Goal: Task Accomplishment & Management: Manage account settings

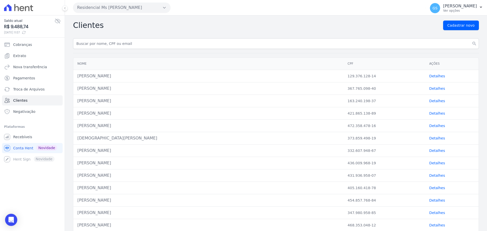
click at [113, 126] on div "[PERSON_NAME]" at bounding box center [208, 126] width 262 height 6
click at [429, 126] on link "Detalhes" at bounding box center [437, 126] width 16 height 4
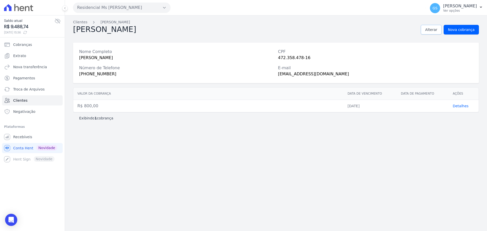
drag, startPoint x: 434, startPoint y: 31, endPoint x: 432, endPoint y: 33, distance: 2.9
click at [434, 31] on span "Alterar" at bounding box center [431, 29] width 12 height 5
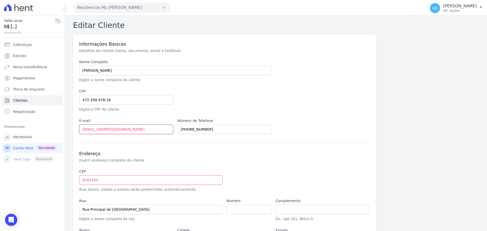
click at [154, 129] on input "[EMAIL_ADDRESS][DOMAIN_NAME]" at bounding box center [126, 130] width 94 height 10
paste input "leitonsampaio101218"
type input "[EMAIL_ADDRESS][DOMAIN_NAME]"
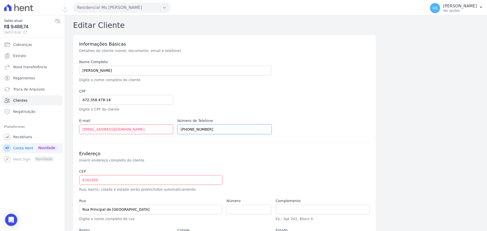
click at [211, 133] on input "[PHONE_NUMBER]" at bounding box center [224, 130] width 94 height 10
paste input "4912-6655"
type input "[PHONE_NUMBER]"
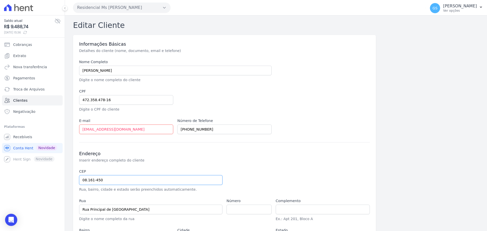
type input "08.161-450"
type input "Rua Árvore de Umbela"
type input "Jardim Heloisa"
type input "[GEOGRAPHIC_DATA]"
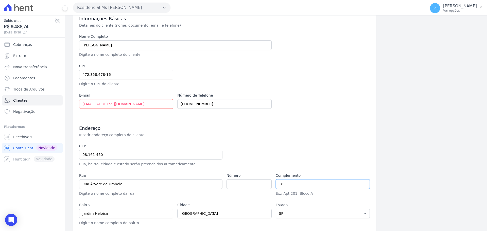
type input "103"
drag, startPoint x: 290, startPoint y: 183, endPoint x: 206, endPoint y: 183, distance: 83.9
click at [205, 182] on div "CEP 08.161-450 Rua, bairro, cidade e estado serão preenchidos automaticamente. …" at bounding box center [224, 185] width 291 height 82
click at [230, 185] on input "number" at bounding box center [248, 184] width 45 height 10
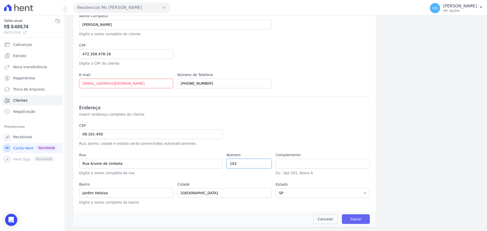
type input "103"
click at [347, 220] on input "Salvar" at bounding box center [356, 219] width 28 height 10
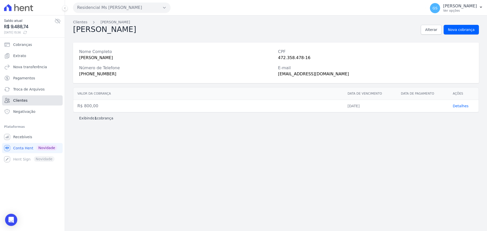
click at [21, 99] on span "Clientes" at bounding box center [20, 100] width 14 height 5
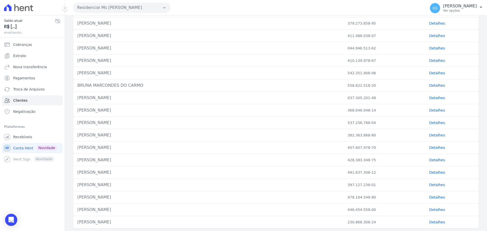
scroll to position [172, 0]
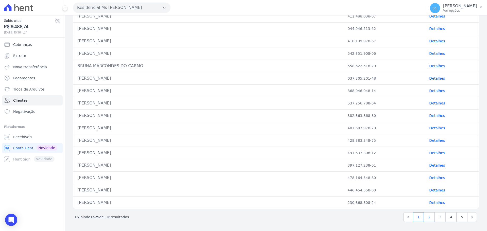
click at [424, 217] on link "2" at bounding box center [429, 217] width 11 height 10
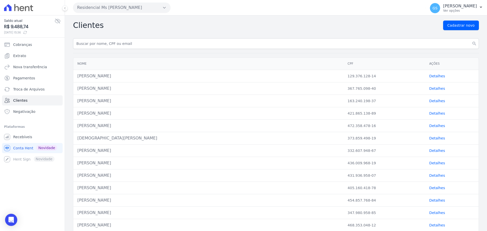
drag, startPoint x: 99, startPoint y: 113, endPoint x: 127, endPoint y: 115, distance: 27.5
click at [127, 115] on div "[PERSON_NAME]" at bounding box center [208, 113] width 262 height 6
click at [101, 112] on div "[PERSON_NAME]" at bounding box center [208, 113] width 262 height 6
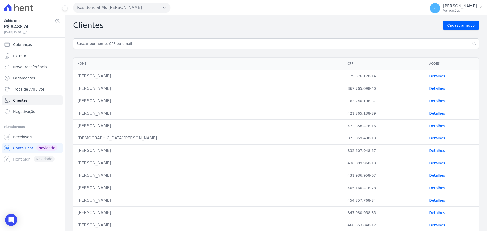
click at [429, 115] on link "Detalhes" at bounding box center [437, 113] width 16 height 4
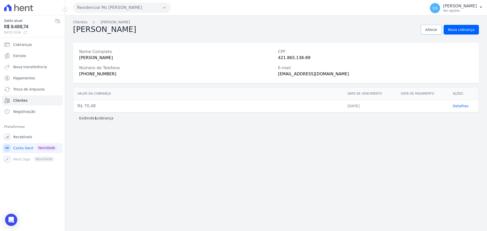
click at [434, 30] on span "Alterar" at bounding box center [431, 29] width 12 height 5
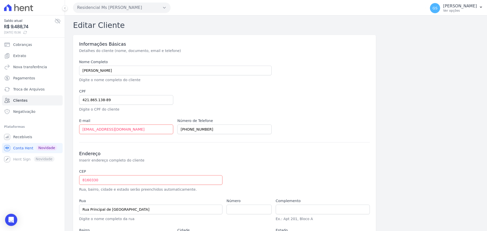
click at [159, 123] on label "E-mail" at bounding box center [126, 120] width 94 height 5
click at [150, 128] on input "[EMAIL_ADDRESS][DOMAIN_NAME]" at bounding box center [126, 130] width 94 height 10
paste input "[EMAIL_ADDRESS][DOMAIN_NAME]"
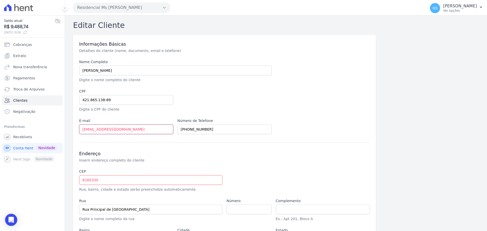
type input "[EMAIL_ADDRESS][DOMAIN_NAME]"
click at [220, 130] on input "[PHONE_NUMBER]" at bounding box center [224, 130] width 94 height 10
paste input "8336-2090"
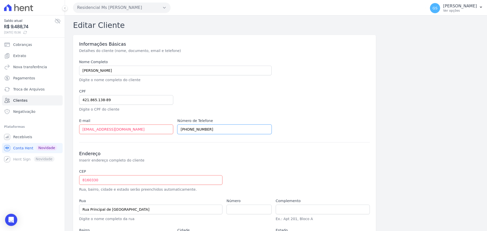
type input "[PHONE_NUMBER]"
click at [81, 180] on input "8160330" at bounding box center [150, 180] width 143 height 10
type input "08.160-330"
type input "[GEOGRAPHIC_DATA]"
type input "Jardim Jaraguá ([GEOGRAPHIC_DATA])"
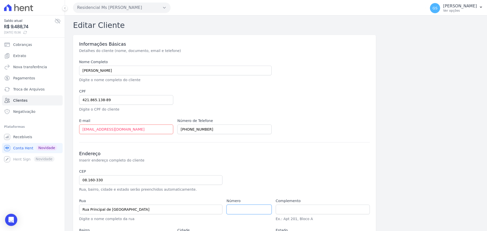
type input "[GEOGRAPHIC_DATA]"
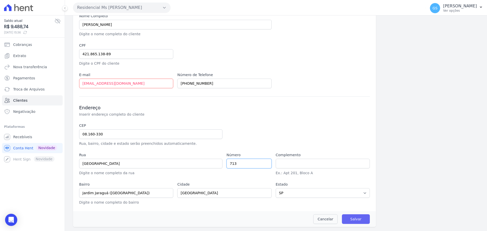
type input "713"
click at [359, 218] on input "Salvar" at bounding box center [356, 219] width 28 height 10
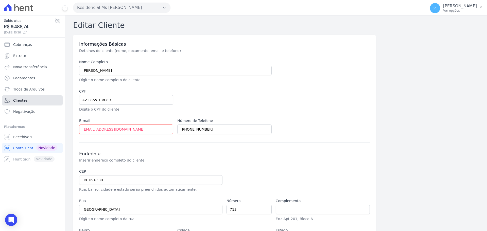
click at [52, 100] on link "Clientes" at bounding box center [32, 100] width 61 height 10
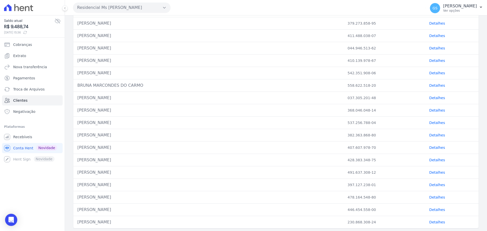
scroll to position [172, 0]
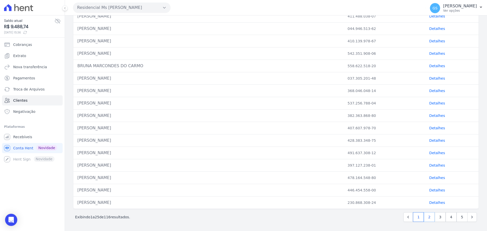
click at [426, 218] on link "2" at bounding box center [429, 217] width 11 height 10
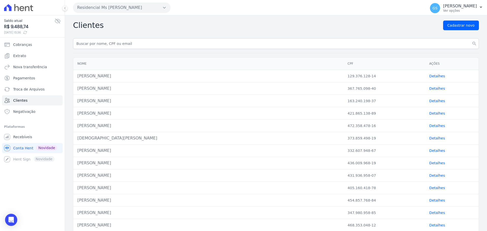
drag, startPoint x: 95, startPoint y: 102, endPoint x: 128, endPoint y: 101, distance: 33.7
click at [128, 101] on div "[PERSON_NAME]" at bounding box center [208, 101] width 262 height 6
click at [104, 101] on div "[PERSON_NAME]" at bounding box center [208, 101] width 262 height 6
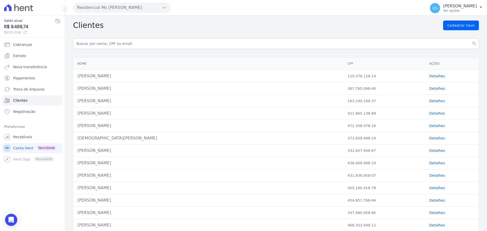
click at [433, 102] on link "Detalhes" at bounding box center [437, 101] width 16 height 4
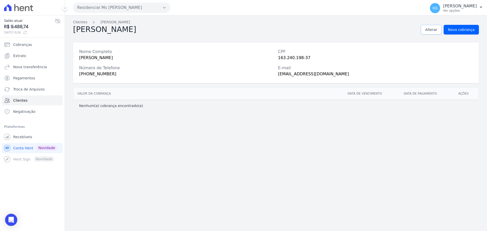
click at [431, 26] on link "Alterar" at bounding box center [431, 30] width 21 height 10
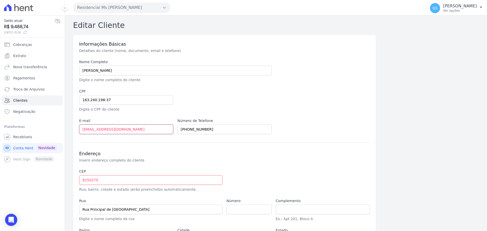
click at [124, 127] on input "[EMAIL_ADDRESS][DOMAIN_NAME]" at bounding box center [126, 130] width 94 height 10
paste input "[EMAIL_ADDRESS][DOMAIN_NAME]"
type input "[EMAIL_ADDRESS][DOMAIN_NAME]"
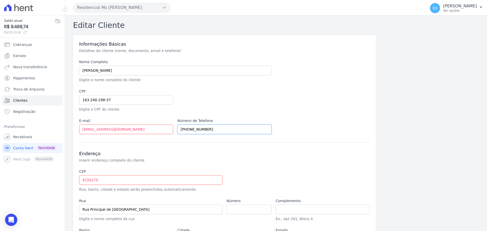
click at [224, 129] on input "[PHONE_NUMBER]" at bounding box center [224, 130] width 94 height 10
paste input "[PHONE_NUMBER]"
type input "[PHONE_NUMBER]"
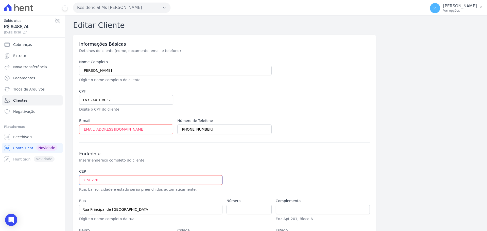
click at [83, 180] on input "8150270" at bounding box center [150, 180] width 143 height 10
type input "08.150-270"
type input "Rua [PERSON_NAME]"
type input "Jardim Robru"
type input "[GEOGRAPHIC_DATA]"
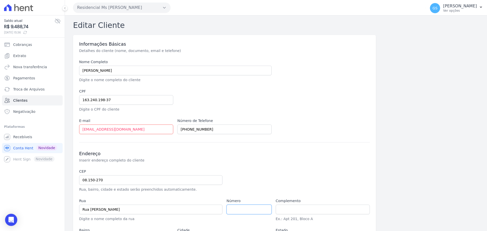
scroll to position [46, 0]
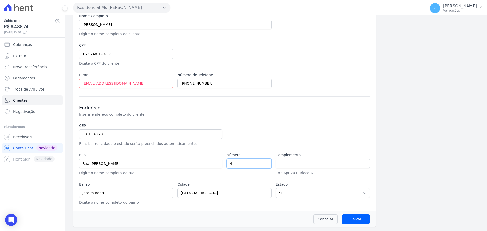
type input "4"
type input "A"
click at [348, 218] on input "Salvar" at bounding box center [356, 219] width 28 height 10
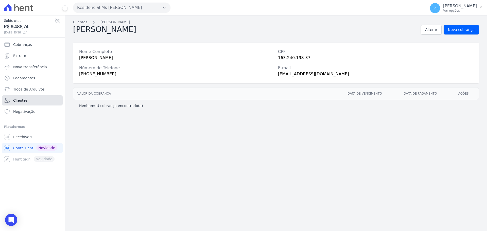
click at [40, 101] on link "Clientes" at bounding box center [32, 100] width 61 height 10
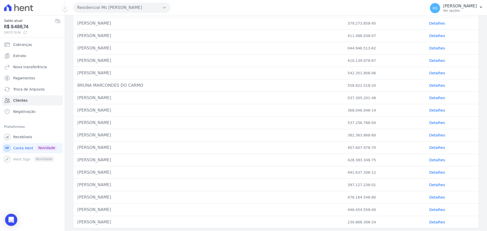
scroll to position [172, 0]
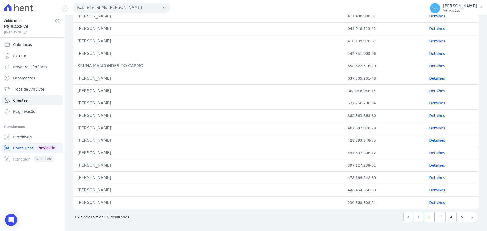
click at [428, 217] on link "2" at bounding box center [429, 217] width 11 height 10
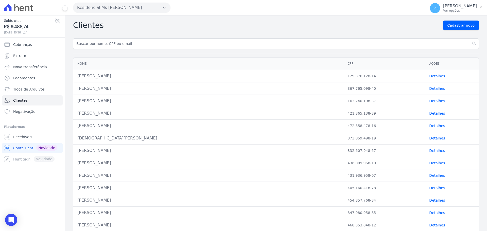
click at [429, 75] on link "Detalhes" at bounding box center [437, 76] width 16 height 4
click at [430, 87] on link "Detalhes" at bounding box center [437, 88] width 16 height 4
click at [432, 100] on link "Detalhes" at bounding box center [437, 101] width 16 height 4
click at [438, 89] on link "Detalhes" at bounding box center [437, 88] width 16 height 4
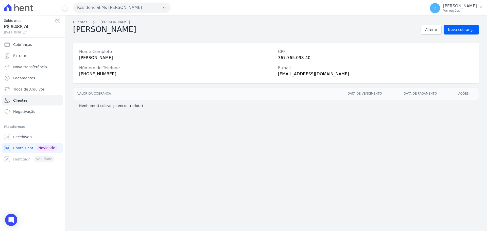
click at [106, 58] on div "[PERSON_NAME]" at bounding box center [176, 58] width 195 height 6
copy div "[PERSON_NAME]"
click at [441, 30] on link "Alterar" at bounding box center [431, 30] width 21 height 10
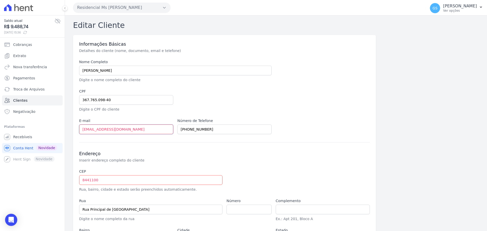
click at [136, 132] on input "[EMAIL_ADDRESS][DOMAIN_NAME]" at bounding box center [126, 130] width 94 height 10
paste input "mclaudia89"
type input "[EMAIL_ADDRESS][DOMAIN_NAME]"
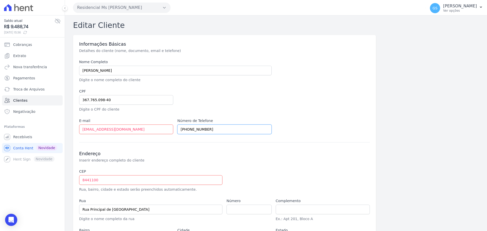
click at [218, 130] on input "[PHONE_NUMBER]" at bounding box center [224, 130] width 94 height 10
paste input "6340-3419"
type input "[PHONE_NUMBER]"
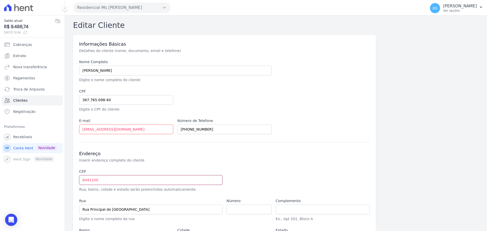
click at [83, 182] on input "8441100" at bounding box center [150, 180] width 143 height 10
type input "08.441-100"
type input "[GEOGRAPHIC_DATA]"
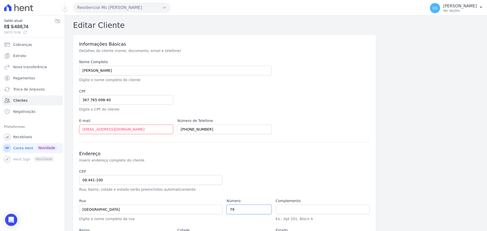
type input "79"
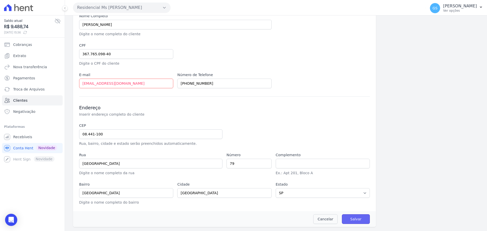
click at [353, 219] on input "Salvar" at bounding box center [356, 219] width 28 height 10
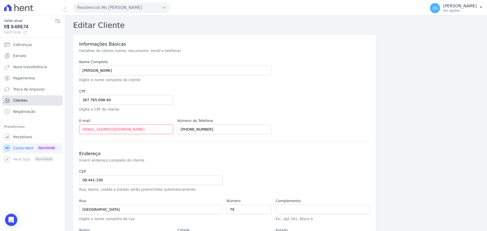
click at [33, 99] on link "Clientes" at bounding box center [32, 100] width 61 height 10
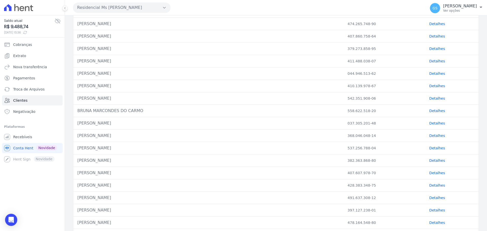
scroll to position [172, 0]
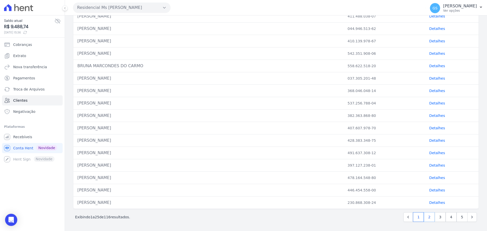
click at [427, 219] on link "2" at bounding box center [429, 217] width 11 height 10
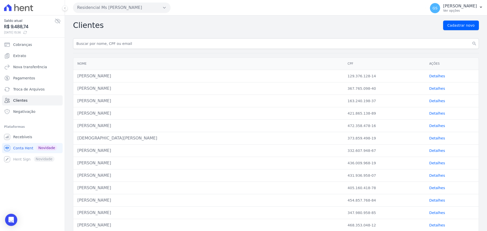
click at [431, 75] on link "Detalhes" at bounding box center [437, 76] width 16 height 4
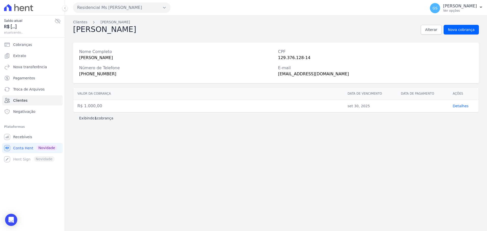
click at [110, 58] on div "[PERSON_NAME]" at bounding box center [176, 58] width 195 height 6
copy div "[PERSON_NAME]"
click at [437, 31] on span "Alterar" at bounding box center [431, 29] width 12 height 5
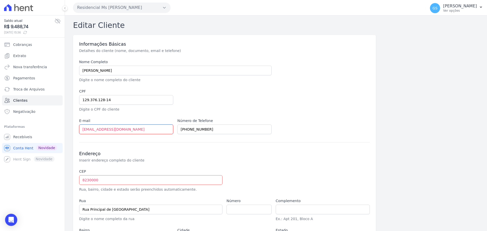
click at [146, 129] on input "[EMAIL_ADDRESS][DOMAIN_NAME]" at bounding box center [126, 130] width 94 height 10
paste input "[EMAIL_ADDRESS][DOMAIN_NAME]"
type input "[EMAIL_ADDRESS][DOMAIN_NAME]"
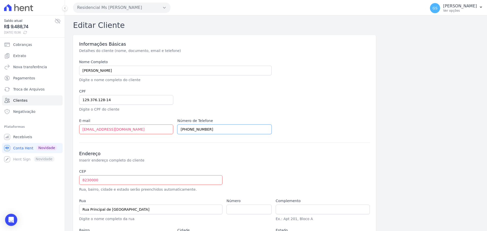
click at [214, 131] on input "[PHONE_NUMBER]" at bounding box center [224, 130] width 94 height 10
paste input "454-3285"
type input "[PHONE_NUMBER]"
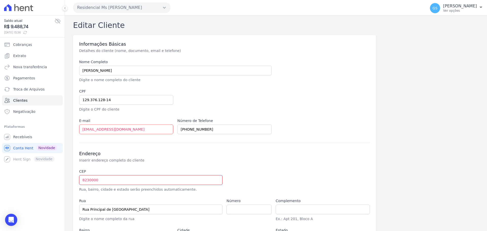
click at [166, 182] on input "8230000" at bounding box center [150, 180] width 143 height 10
click at [82, 178] on input "8230000" at bounding box center [150, 180] width 143 height 10
type input "08.230-000"
type input "[GEOGRAPHIC_DATA][PERSON_NAME]"
type input "Vila Taquari"
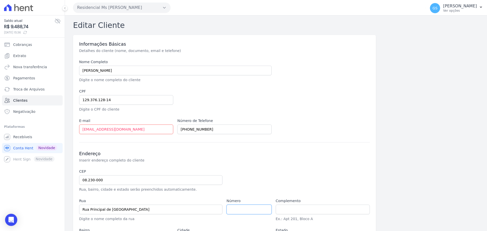
type input "[GEOGRAPHIC_DATA]"
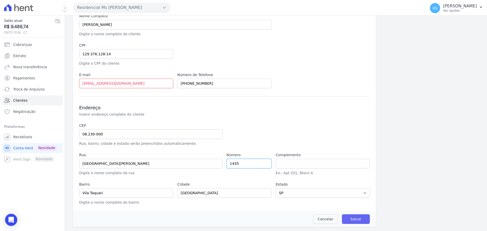
type input "1435"
click at [359, 221] on input "Salvar" at bounding box center [356, 219] width 28 height 10
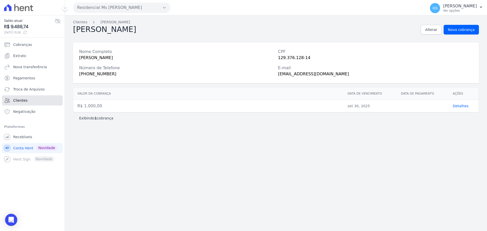
click at [38, 100] on link "Clientes" at bounding box center [32, 100] width 61 height 10
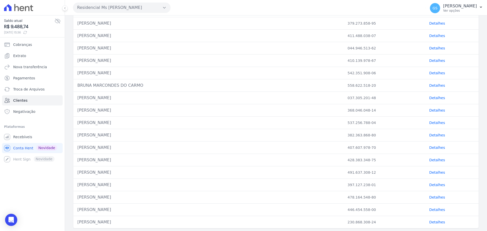
scroll to position [172, 0]
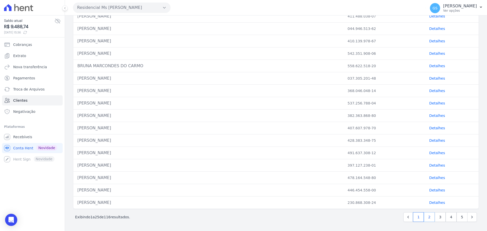
click at [429, 220] on link "2" at bounding box center [429, 217] width 11 height 10
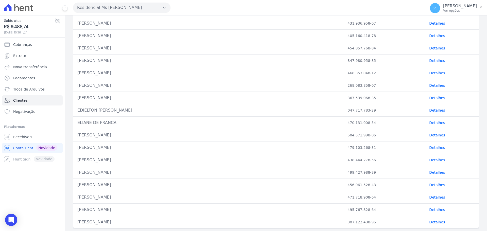
scroll to position [172, 0]
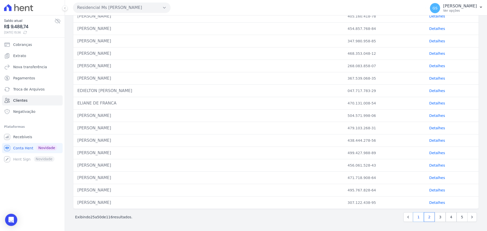
click at [417, 218] on link "1" at bounding box center [418, 217] width 11 height 10
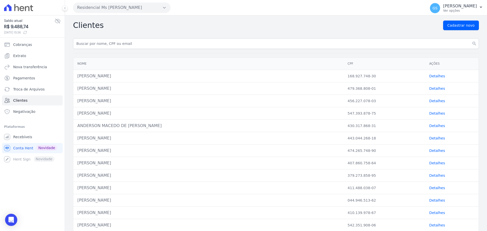
scroll to position [172, 0]
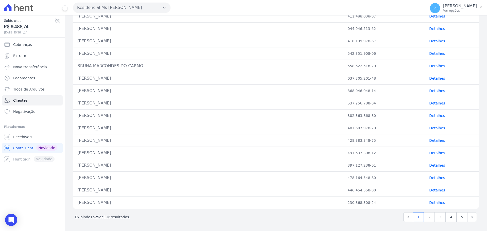
click at [436, 204] on link "Detalhes" at bounding box center [437, 203] width 16 height 4
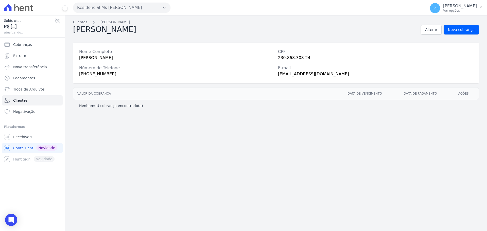
click at [108, 59] on div "[PERSON_NAME]" at bounding box center [176, 58] width 195 height 6
copy div "[PERSON_NAME]"
click at [430, 28] on span "Alterar" at bounding box center [431, 29] width 12 height 5
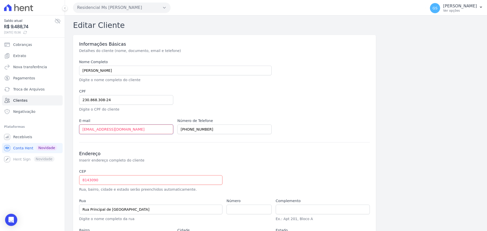
click at [124, 129] on input "[EMAIL_ADDRESS][DOMAIN_NAME]" at bounding box center [126, 130] width 94 height 10
paste input "[EMAIL_ADDRESS][DOMAIN_NAME]"
type input "[EMAIL_ADDRESS][DOMAIN_NAME]"
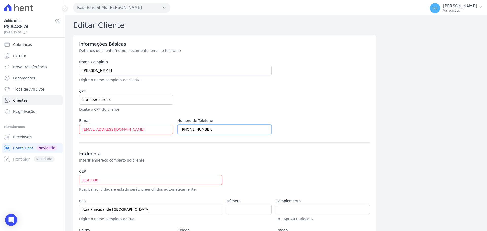
click at [206, 131] on input "[PHONE_NUMBER]" at bounding box center [224, 130] width 94 height 10
paste input "4646-4326"
type input "[PHONE_NUMBER]"
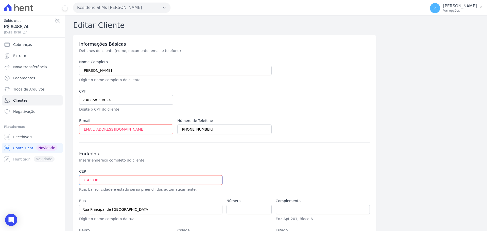
click at [81, 180] on input "8143090" at bounding box center [150, 180] width 143 height 10
type input "08.143-090"
type input "[GEOGRAPHIC_DATA]"
type input "Jardim Eva"
type input "[GEOGRAPHIC_DATA]"
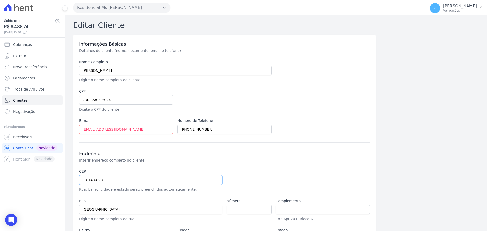
click at [124, 180] on input "08.143-090" at bounding box center [150, 180] width 143 height 10
type input "08.143-0"
select select
click at [124, 180] on input "08.143-072" at bounding box center [150, 180] width 143 height 10
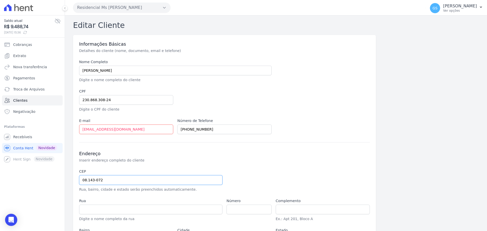
click at [124, 180] on input "08.143-072" at bounding box center [150, 180] width 143 height 10
type input "07.210-380"
type input "Estrada Pimentas-[GEOGRAPHIC_DATA]"
type input "[GEOGRAPHIC_DATA]"
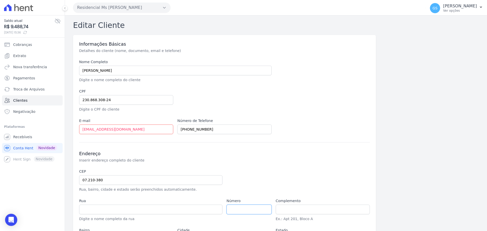
type input "Guarulhos"
select select "SP"
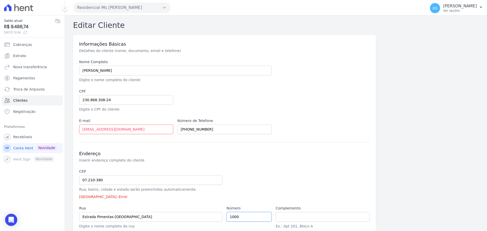
scroll to position [51, 0]
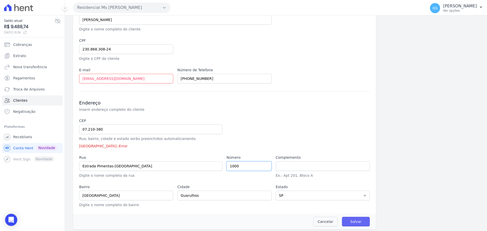
type input "1000"
click at [349, 220] on input "Salvar" at bounding box center [356, 222] width 28 height 10
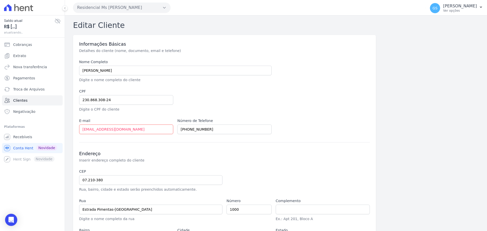
scroll to position [46, 0]
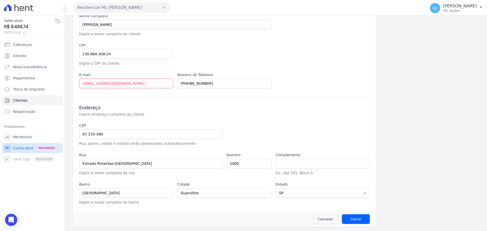
click at [24, 149] on span "Conta Hent" at bounding box center [23, 148] width 20 height 5
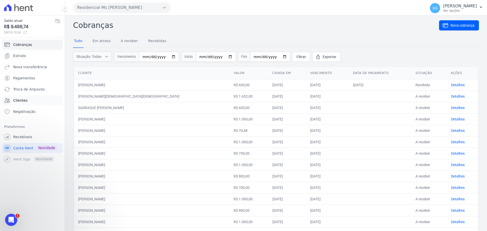
click at [27, 101] on link "Clientes" at bounding box center [32, 100] width 61 height 10
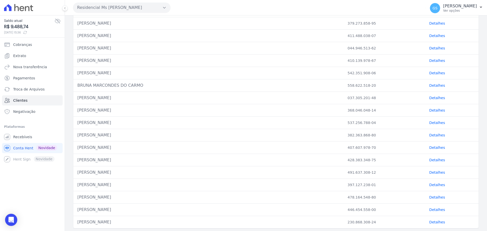
scroll to position [172, 0]
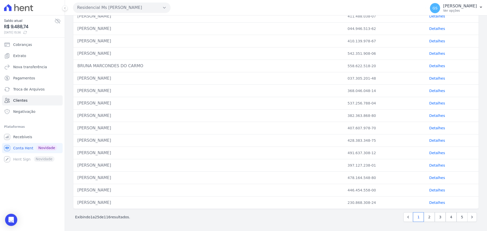
click at [436, 190] on link "Detalhes" at bounding box center [437, 190] width 16 height 4
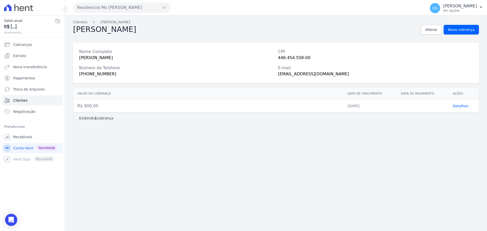
click at [111, 58] on div "[PERSON_NAME]" at bounding box center [176, 58] width 195 height 6
copy div "[PERSON_NAME]"
click at [434, 32] on link "Alterar" at bounding box center [431, 30] width 21 height 10
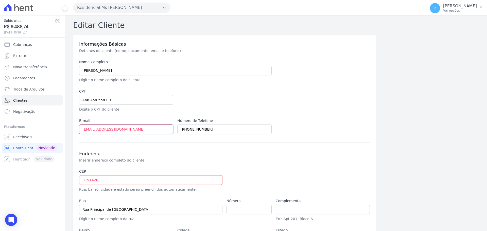
click at [122, 127] on input "[EMAIL_ADDRESS][DOMAIN_NAME]" at bounding box center [126, 130] width 94 height 10
paste input "[EMAIL_ADDRESS][DOMAIN_NAME]"
type input "[EMAIL_ADDRESS][DOMAIN_NAME]"
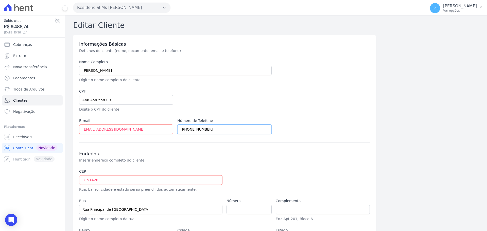
click at [209, 128] on input "[PHONE_NUMBER]" at bounding box center [224, 130] width 94 height 10
paste input "9) 98125-8543"
type input "[PHONE_NUMBER]"
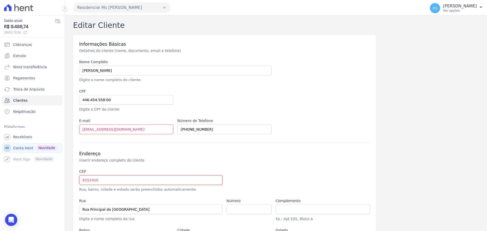
click at [164, 182] on input "8151420" at bounding box center [150, 180] width 143 height 10
click at [82, 180] on input "8151420" at bounding box center [150, 180] width 143 height 10
type input "08.151-420"
type input "Rua Mendanha"
type input "[GEOGRAPHIC_DATA]"
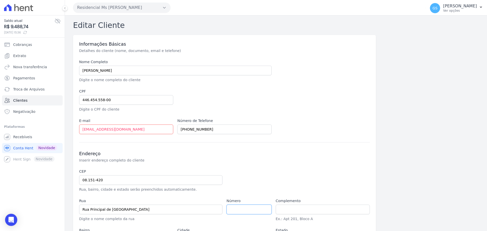
type input "[GEOGRAPHIC_DATA]"
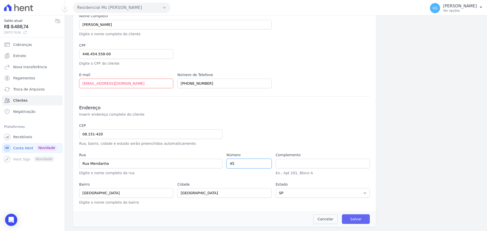
type input "45"
click at [355, 218] on input "Salvar" at bounding box center [356, 219] width 28 height 10
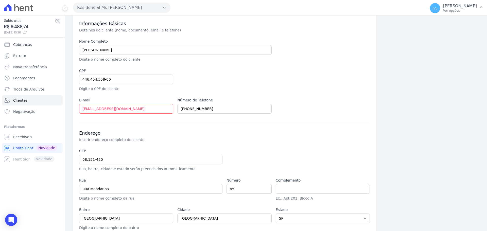
scroll to position [46, 0]
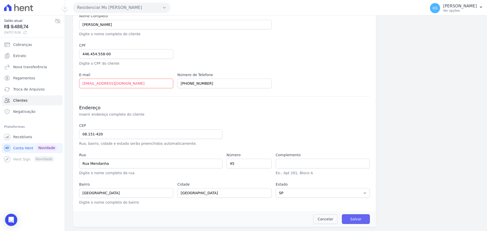
click at [351, 217] on input "Salvar" at bounding box center [356, 219] width 28 height 10
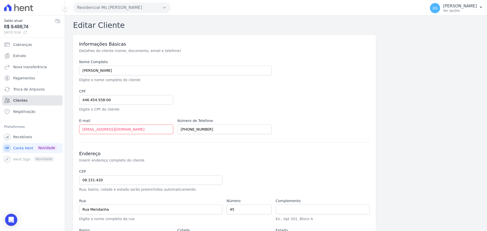
click at [41, 101] on link "Clientes" at bounding box center [32, 100] width 61 height 10
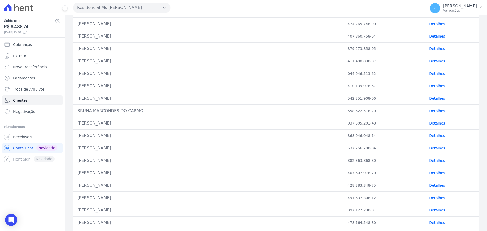
scroll to position [172, 0]
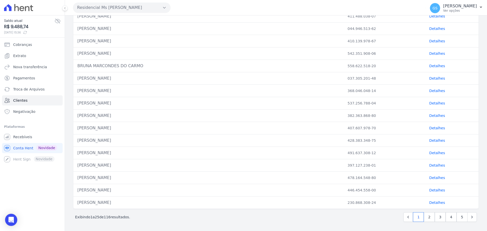
click at [435, 178] on link "Detalhes" at bounding box center [437, 178] width 16 height 4
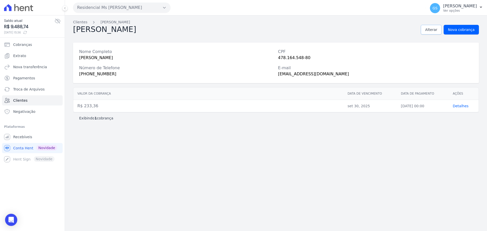
click at [437, 30] on span "Alterar" at bounding box center [431, 29] width 12 height 5
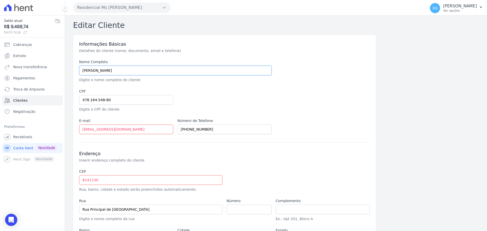
click at [97, 69] on input "[PERSON_NAME]" at bounding box center [175, 71] width 192 height 10
click at [116, 131] on input "[EMAIL_ADDRESS][DOMAIN_NAME]" at bounding box center [126, 130] width 94 height 10
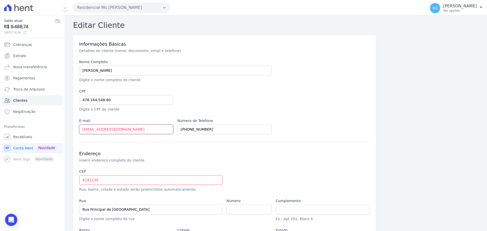
click at [116, 131] on input "[EMAIL_ADDRESS][DOMAIN_NAME]" at bounding box center [126, 130] width 94 height 10
paste input "[EMAIL_ADDRESS],com"
type input "[EMAIL_ADDRESS],com"
click at [210, 128] on input "[PHONE_NUMBER]" at bounding box center [224, 130] width 94 height 10
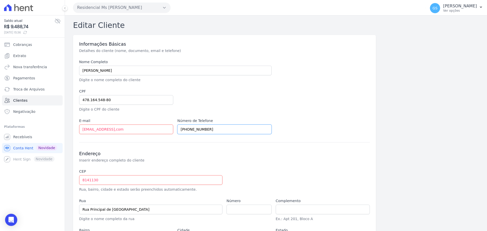
click at [210, 128] on input "[PHONE_NUMBER]" at bounding box center [224, 130] width 94 height 10
paste input "01-0424"
type input "[PHONE_NUMBER]"
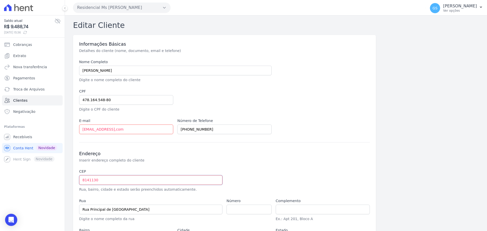
click at [83, 182] on input "8141130" at bounding box center [150, 180] width 143 height 10
type input "08.141-130"
type input "Rua [PERSON_NAME] da Guerra"
type input "[GEOGRAPHIC_DATA]"
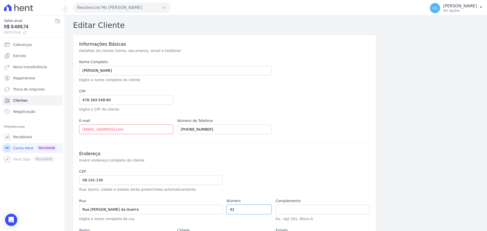
type input "42"
type input "A"
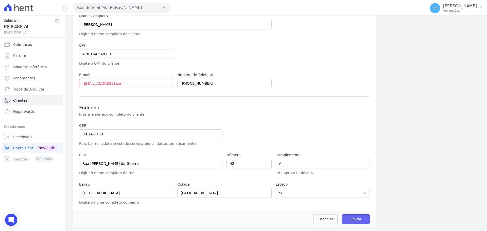
click at [347, 221] on input "Salvar" at bounding box center [356, 219] width 28 height 10
type input "[EMAIL_ADDRESS][DOMAIN_NAME]"
click at [359, 219] on input "Salvar" at bounding box center [356, 219] width 28 height 10
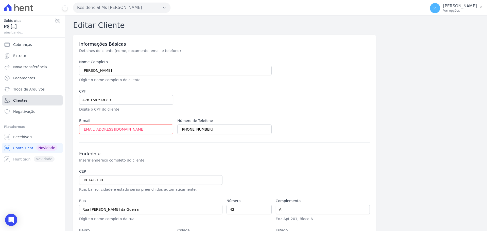
click at [33, 99] on link "Clientes" at bounding box center [32, 100] width 61 height 10
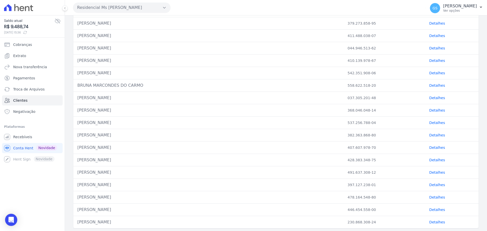
scroll to position [172, 0]
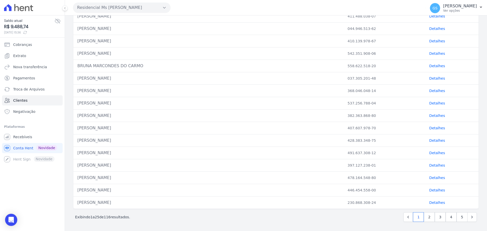
drag, startPoint x: 97, startPoint y: 178, endPoint x: 123, endPoint y: 179, distance: 26.4
click at [123, 179] on div "[PERSON_NAME]" at bounding box center [208, 178] width 262 height 6
drag, startPoint x: 108, startPoint y: 164, endPoint x: 381, endPoint y: 161, distance: 272.9
click at [381, 161] on tr "[PERSON_NAME] 397.127.238-01 Detalhes" at bounding box center [275, 165] width 405 height 12
click at [433, 165] on link "Detalhes" at bounding box center [437, 165] width 16 height 4
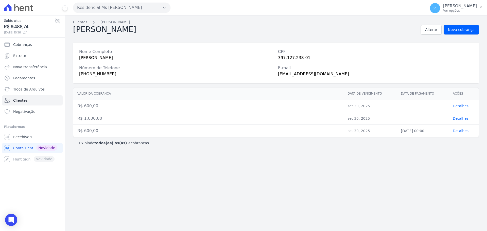
click at [119, 59] on div "[PERSON_NAME]" at bounding box center [176, 58] width 195 height 6
copy div "[PERSON_NAME]"
click at [437, 30] on span "Alterar" at bounding box center [431, 29] width 12 height 5
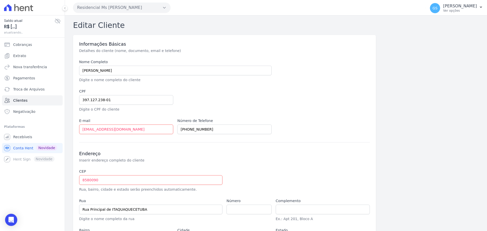
drag, startPoint x: 146, startPoint y: 138, endPoint x: 147, endPoint y: 135, distance: 3.2
click at [146, 136] on div "Informações Básicas Detalhes do cliente (nome, documento, email e telefone) Nom…" at bounding box center [224, 146] width 303 height 222
click at [148, 131] on input "[EMAIL_ADDRESS][DOMAIN_NAME]" at bounding box center [126, 130] width 94 height 10
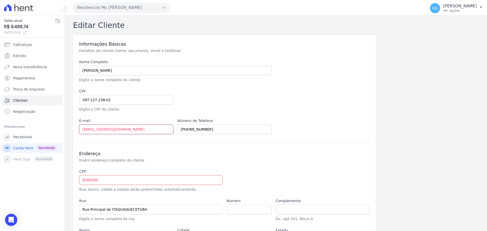
paste input "[EMAIL_ADDRESS][DOMAIN_NAME]"
type input "[EMAIL_ADDRESS][DOMAIN_NAME]"
click at [215, 134] on div "Informações Básicas Detalhes do cliente (nome, documento, email e telefone) Nom…" at bounding box center [224, 146] width 303 height 222
click at [215, 131] on input "[PHONE_NUMBER]" at bounding box center [224, 130] width 94 height 10
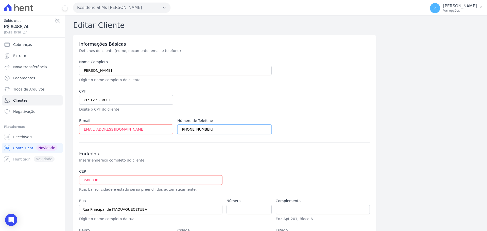
click at [215, 131] on input "[PHONE_NUMBER]" at bounding box center [224, 130] width 94 height 10
paste input "5939-4009"
type input "[PHONE_NUMBER]"
click at [83, 180] on input "8580090" at bounding box center [150, 180] width 143 height 10
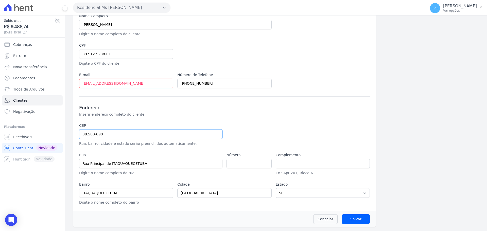
type input "08.580-090"
type input "Rua dos Farmacêuticos"
type input "[GEOGRAPHIC_DATA]"
type input "Itaquaquecetuba"
click at [237, 161] on input "number" at bounding box center [248, 164] width 45 height 10
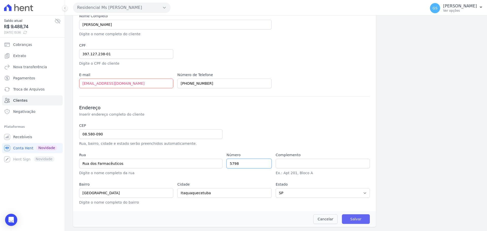
type input "5798"
click at [359, 219] on input "Salvar" at bounding box center [356, 219] width 28 height 10
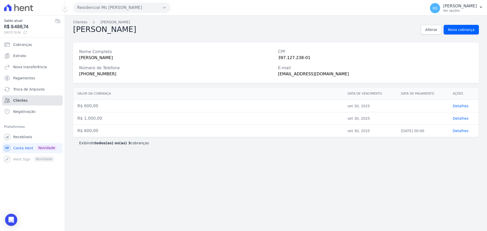
click at [34, 101] on link "Clientes" at bounding box center [32, 100] width 61 height 10
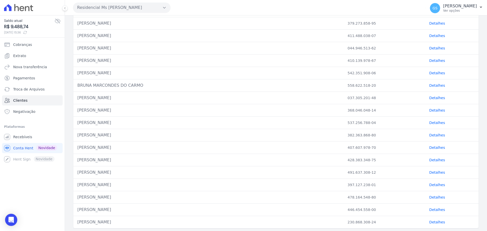
scroll to position [172, 0]
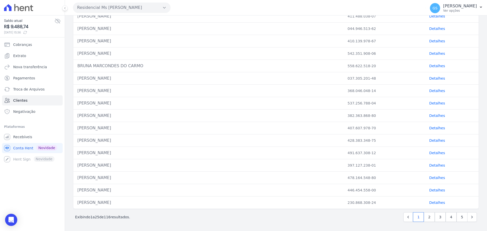
drag, startPoint x: 119, startPoint y: 151, endPoint x: 421, endPoint y: 148, distance: 302.0
click at [421, 148] on tr "[PERSON_NAME] 491.637.308-12 Detalhes" at bounding box center [275, 153] width 405 height 12
click at [435, 153] on link "Detalhes" at bounding box center [437, 153] width 16 height 4
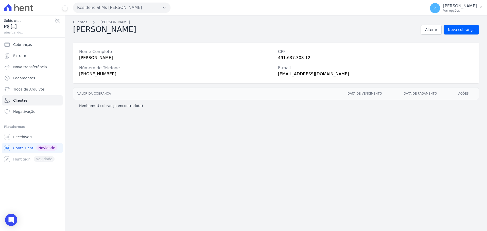
click at [122, 60] on div "[PERSON_NAME]" at bounding box center [176, 58] width 195 height 6
copy div "[PERSON_NAME]"
click at [434, 30] on span "Alterar" at bounding box center [431, 29] width 12 height 5
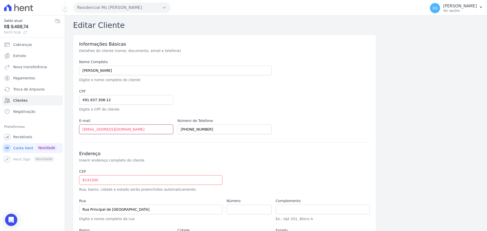
click at [137, 129] on input "[EMAIL_ADDRESS][DOMAIN_NAME]" at bounding box center [126, 130] width 94 height 10
paste input "tauane.praxedes"
type input "[EMAIL_ADDRESS][DOMAIN_NAME]"
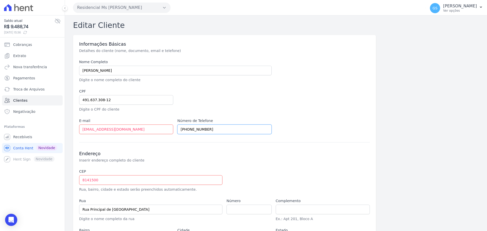
click at [211, 126] on input "[PHONE_NUMBER]" at bounding box center [224, 130] width 94 height 10
paste input "8373-6113"
type input "[PHONE_NUMBER]"
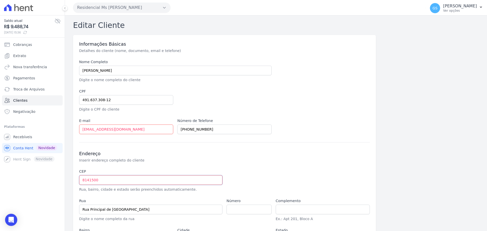
click at [81, 182] on input "8141500" at bounding box center [150, 180] width 143 height 10
click at [83, 181] on input "8141500" at bounding box center [150, 180] width 143 height 10
type input "08.141-500"
type input "[GEOGRAPHIC_DATA]"
type input "Jardim Camargo Novo"
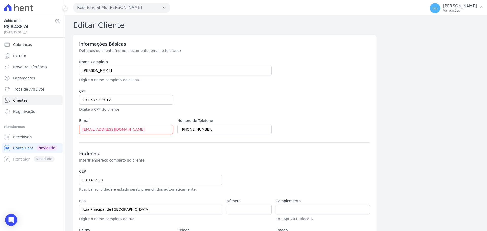
type input "[GEOGRAPHIC_DATA]"
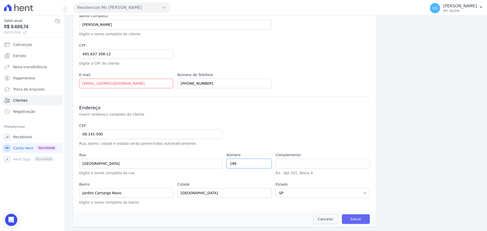
type input "186"
click at [347, 220] on input "Salvar" at bounding box center [356, 219] width 28 height 10
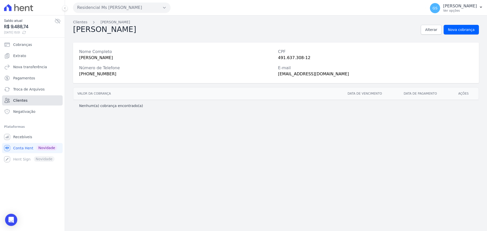
click at [41, 102] on link "Clientes" at bounding box center [32, 100] width 61 height 10
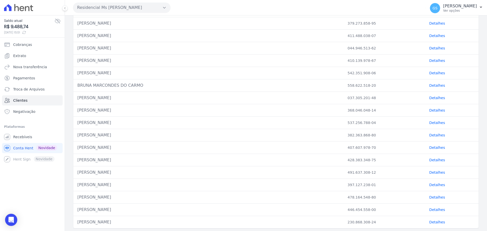
scroll to position [172, 0]
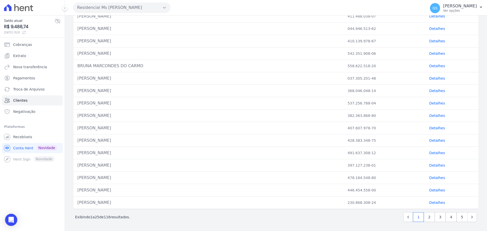
drag, startPoint x: 98, startPoint y: 152, endPoint x: 431, endPoint y: 153, distance: 332.7
click at [431, 153] on tr "[PERSON_NAME] 491.637.308-12 Detalhes" at bounding box center [275, 153] width 405 height 12
drag, startPoint x: 102, startPoint y: 140, endPoint x: 417, endPoint y: 138, distance: 315.7
click at [417, 138] on tr "[PERSON_NAME] 428.383.348-75 Detalhes" at bounding box center [275, 140] width 405 height 12
click at [433, 141] on link "Detalhes" at bounding box center [437, 140] width 16 height 4
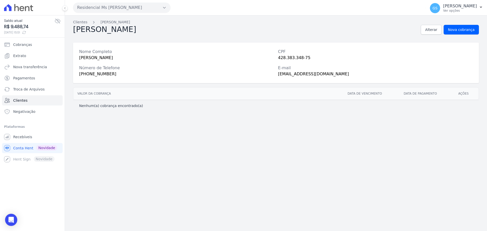
click at [112, 60] on div "[PERSON_NAME]" at bounding box center [176, 58] width 195 height 6
copy div "[PERSON_NAME]"
click at [439, 33] on link "Alterar" at bounding box center [431, 30] width 21 height 10
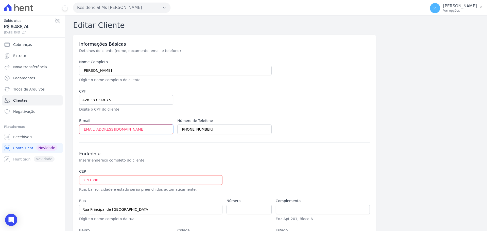
click at [141, 132] on input "[EMAIL_ADDRESS][DOMAIN_NAME]" at bounding box center [126, 130] width 94 height 10
paste input "camila_kathleen@hot"
type input "[EMAIL_ADDRESS][DOMAIN_NAME]"
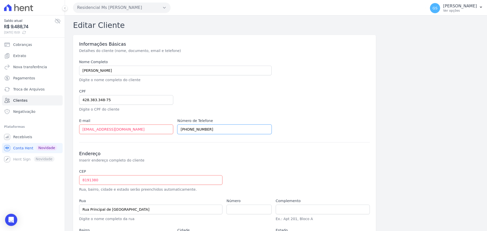
click at [218, 129] on input "[PHONE_NUMBER]" at bounding box center [224, 130] width 94 height 10
paste input "772-2144"
type input "[PHONE_NUMBER]"
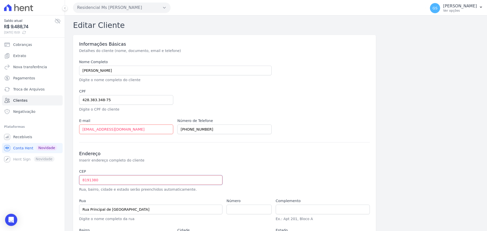
click at [83, 181] on input "8191380" at bounding box center [150, 180] width 143 height 10
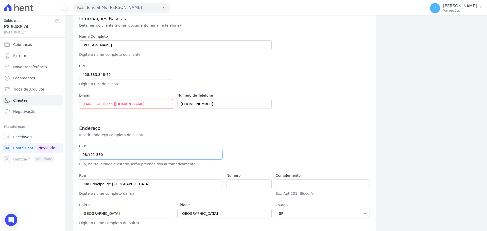
type input "08.191-380"
type input "Rua Marigui"
type input "[GEOGRAPHIC_DATA] ([GEOGRAPHIC_DATA])"
type input "[GEOGRAPHIC_DATA]"
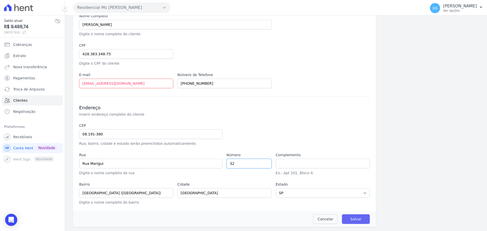
type input "32"
click at [354, 219] on input "Salvar" at bounding box center [356, 219] width 28 height 10
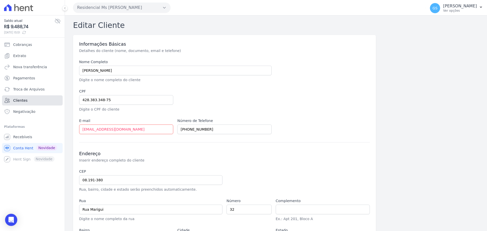
drag, startPoint x: 48, startPoint y: 99, endPoint x: 81, endPoint y: 99, distance: 33.0
click at [48, 99] on link "Clientes" at bounding box center [32, 100] width 61 height 10
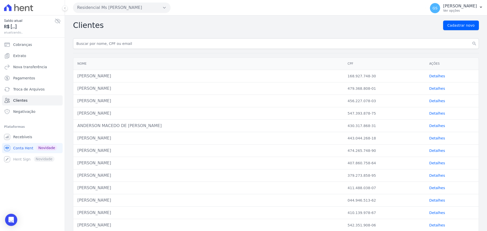
scroll to position [127, 0]
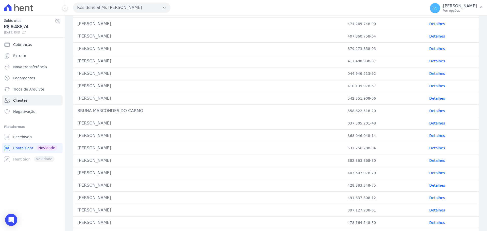
drag, startPoint x: 102, startPoint y: 172, endPoint x: 431, endPoint y: 169, distance: 328.9
click at [431, 169] on tr "[PERSON_NAME] 407.607.978-70 Detalhes" at bounding box center [275, 173] width 405 height 12
click at [431, 173] on link "Detalhes" at bounding box center [437, 173] width 16 height 4
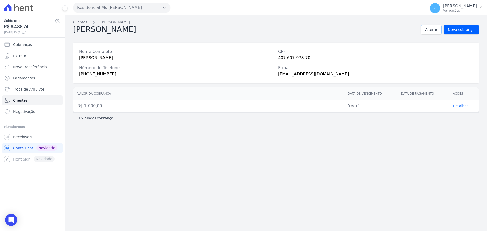
click at [432, 29] on span "Alterar" at bounding box center [431, 29] width 12 height 5
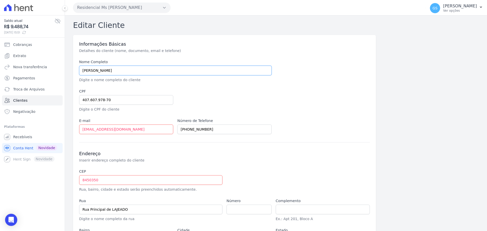
click at [101, 72] on input "[PERSON_NAME]" at bounding box center [175, 71] width 192 height 10
click at [101, 71] on input "[PERSON_NAME]" at bounding box center [175, 71] width 192 height 10
click at [140, 129] on input "[EMAIL_ADDRESS][DOMAIN_NAME]" at bounding box center [126, 130] width 94 height 10
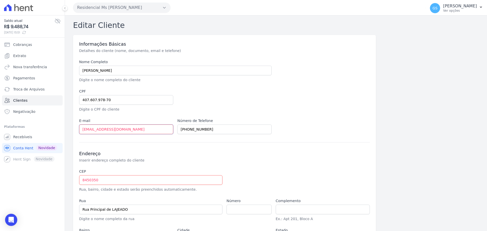
click at [140, 129] on input "[EMAIL_ADDRESS][DOMAIN_NAME]" at bounding box center [126, 130] width 94 height 10
paste input "mota1203"
type input "[EMAIL_ADDRESS][DOMAIN_NAME]"
click at [210, 124] on div "Número de Telefone [PHONE_NUMBER]" at bounding box center [224, 126] width 94 height 16
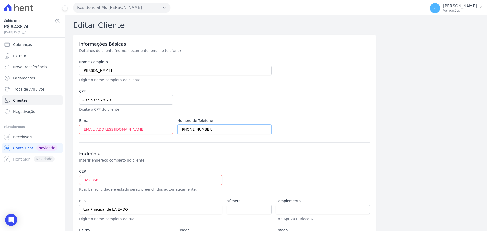
click at [206, 132] on input "[PHONE_NUMBER]" at bounding box center [224, 130] width 94 height 10
paste input "8454-6982"
type input "[PHONE_NUMBER]"
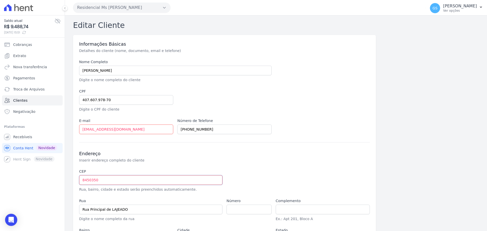
click at [84, 181] on input "8450350" at bounding box center [150, 180] width 143 height 10
type input "08.450-350"
type input "[GEOGRAPHIC_DATA][PERSON_NAME]"
type input "Lajeado"
type input "[GEOGRAPHIC_DATA]"
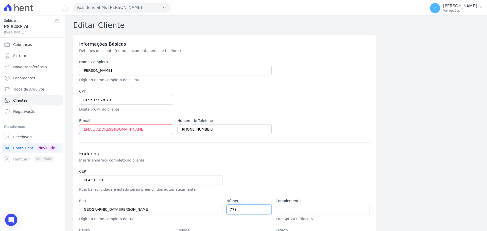
scroll to position [46, 0]
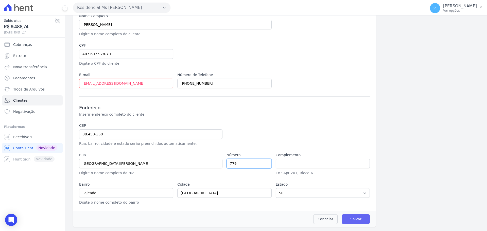
type input "779"
click at [350, 218] on input "Salvar" at bounding box center [356, 219] width 28 height 10
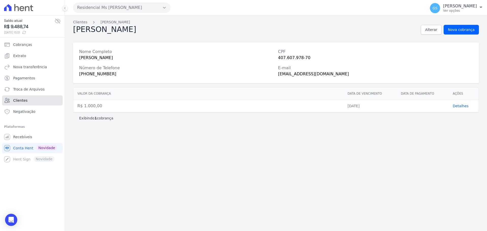
click at [38, 98] on link "Clientes" at bounding box center [32, 100] width 61 height 10
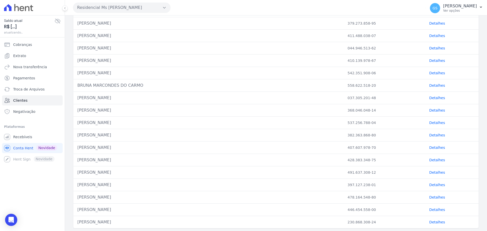
scroll to position [172, 0]
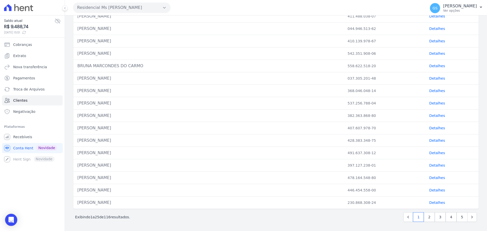
drag, startPoint x: 176, startPoint y: 118, endPoint x: 426, endPoint y: 118, distance: 250.0
click at [421, 120] on tr "[PERSON_NAME] 382.363.868-80 Detalhes" at bounding box center [275, 116] width 405 height 12
click at [430, 116] on link "Detalhes" at bounding box center [437, 116] width 16 height 4
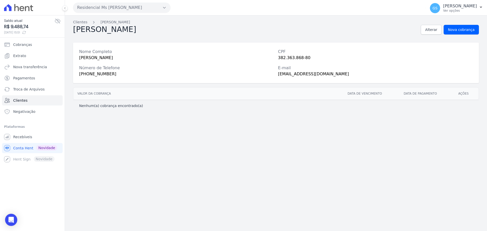
click at [95, 58] on div "[PERSON_NAME]" at bounding box center [176, 58] width 195 height 6
copy div "[PERSON_NAME]"
click at [432, 28] on span "Alterar" at bounding box center [431, 29] width 12 height 5
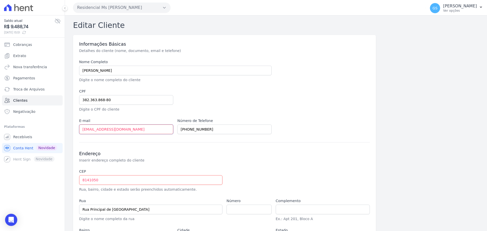
click at [139, 129] on input "[EMAIL_ADDRESS][DOMAIN_NAME]" at bounding box center [126, 130] width 94 height 10
paste input "[PERSON_NAME][EMAIL_ADDRESS][DOMAIN_NAME]"
type input "[PERSON_NAME][EMAIL_ADDRESS][DOMAIN_NAME]"
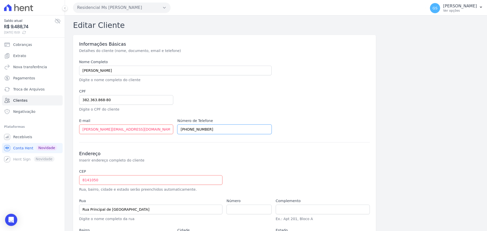
click at [224, 129] on input "[PHONE_NUMBER]" at bounding box center [224, 130] width 94 height 10
paste input "8743-7910"
type input "[PHONE_NUMBER]"
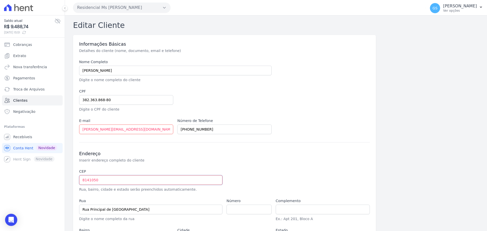
click at [81, 182] on input "8141050" at bounding box center [150, 180] width 143 height 10
type input "08.141-050"
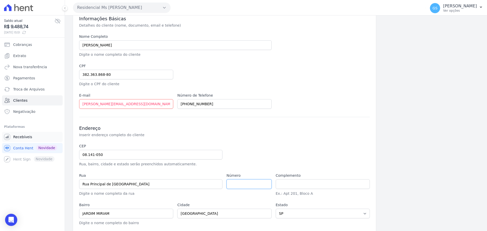
type input "Rua [PERSON_NAME]"
type input "Jardim Miriam"
type input "[GEOGRAPHIC_DATA]"
type input "22"
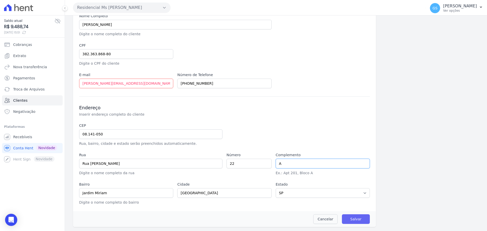
type input "A"
click at [358, 217] on input "Salvar" at bounding box center [356, 219] width 28 height 10
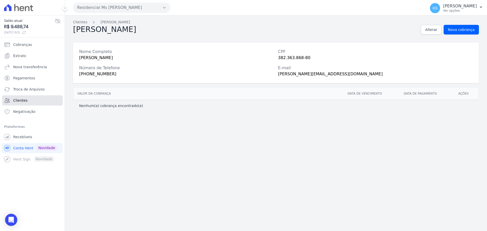
click at [37, 102] on link "Clientes" at bounding box center [32, 100] width 61 height 10
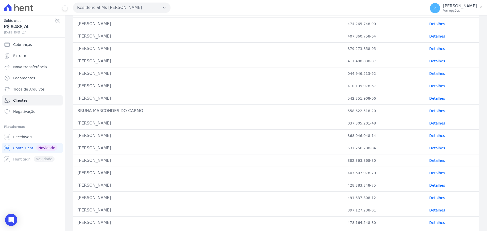
scroll to position [172, 0]
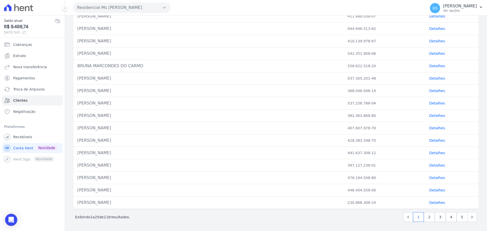
drag, startPoint x: 102, startPoint y: 106, endPoint x: 399, endPoint y: 105, distance: 297.0
click at [399, 105] on tr "[PERSON_NAME] 537.256.788-04 Detalhes" at bounding box center [275, 103] width 405 height 12
click at [432, 103] on link "Detalhes" at bounding box center [437, 103] width 16 height 4
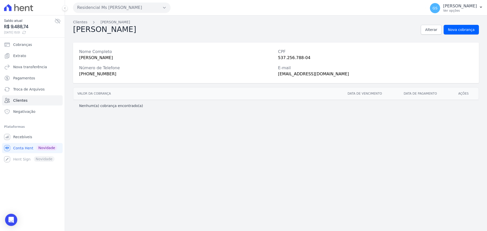
click at [116, 58] on div "[PERSON_NAME]" at bounding box center [176, 58] width 195 height 6
copy div "[PERSON_NAME]"
click at [427, 33] on link "Alterar" at bounding box center [431, 30] width 21 height 10
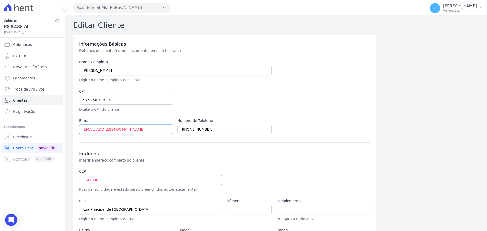
click at [119, 127] on input "[EMAIL_ADDRESS][DOMAIN_NAME]" at bounding box center [126, 130] width 94 height 10
paste input "siqueira720@g"
type input "[EMAIL_ADDRESS][DOMAIN_NAME]"
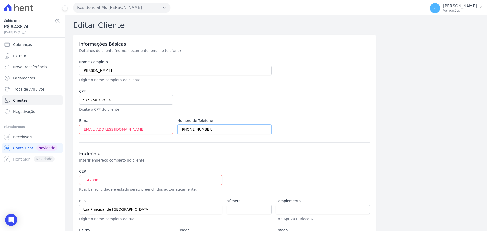
click at [226, 129] on input "[PHONE_NUMBER]" at bounding box center [224, 130] width 94 height 10
paste input "5913-1789"
type input "[PHONE_NUMBER]"
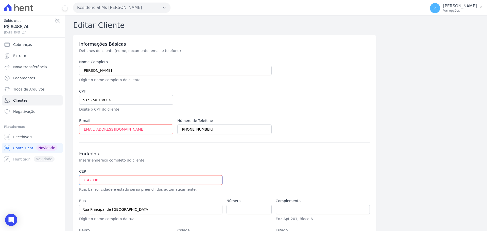
click at [83, 181] on input "8142000" at bounding box center [150, 180] width 143 height 10
type input "08.142-000"
type input "[GEOGRAPHIC_DATA]"
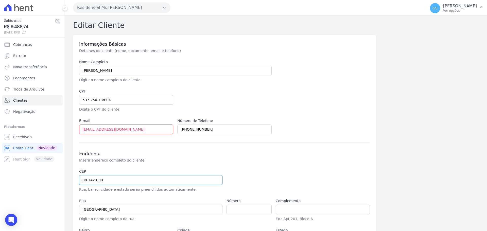
click at [112, 181] on input "08.142-000" at bounding box center [150, 180] width 143 height 10
drag, startPoint x: 111, startPoint y: 180, endPoint x: 29, endPoint y: 180, distance: 81.4
click at [29, 180] on div "Saldo atual R$ 9.488,74 [DATE] 15:51 Cobranças Extrato Nova transferência Pagam…" at bounding box center [243, 115] width 487 height 231
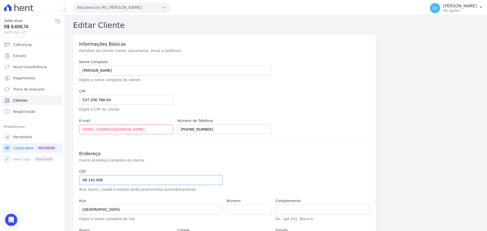
type input "0"
select select
type input "08.685-220"
type input "Rua [PERSON_NAME]"
type input "Vila Maluf"
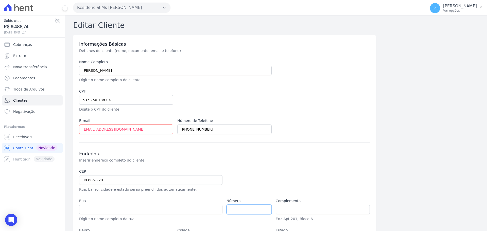
type input "Suzano"
select select "SP"
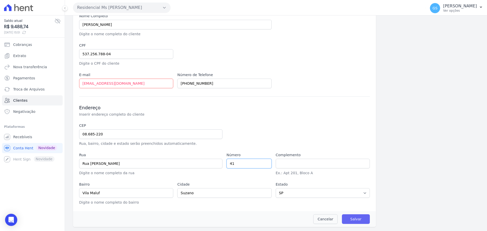
type input "41"
click at [358, 218] on input "Salvar" at bounding box center [356, 219] width 28 height 10
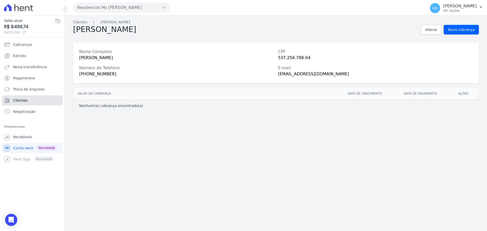
click at [35, 101] on link "Clientes" at bounding box center [32, 100] width 61 height 10
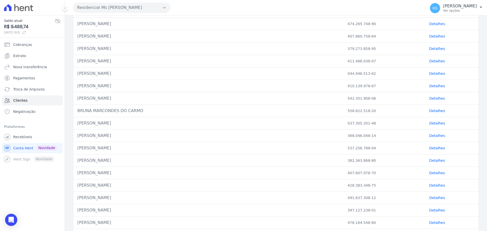
scroll to position [172, 0]
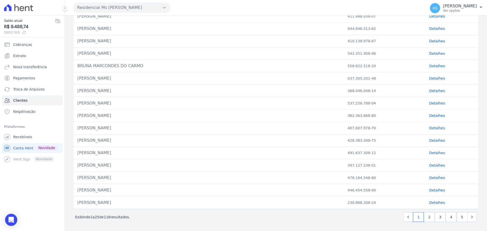
drag, startPoint x: 90, startPoint y: 91, endPoint x: 405, endPoint y: 94, distance: 315.5
click at [405, 94] on tr "[PERSON_NAME] 368.046.048-14 Detalhes" at bounding box center [275, 91] width 405 height 12
click at [434, 92] on link "Detalhes" at bounding box center [437, 91] width 16 height 4
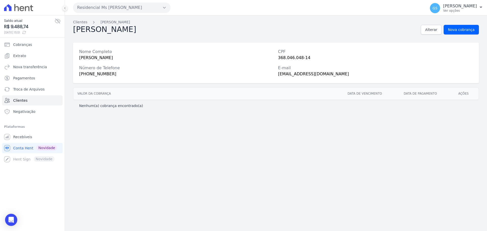
click at [105, 56] on div "[PERSON_NAME]" at bounding box center [176, 58] width 195 height 6
copy div "[PERSON_NAME]"
click at [437, 31] on span "Alterar" at bounding box center [431, 29] width 12 height 5
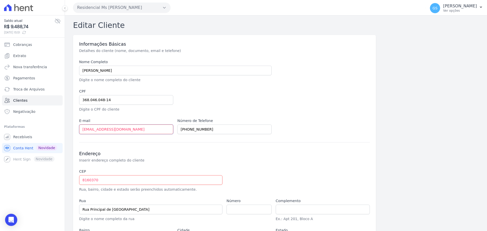
click at [122, 132] on input "[EMAIL_ADDRESS][DOMAIN_NAME]" at bounding box center [126, 130] width 94 height 10
paste input "[EMAIL_ADDRESS][DOMAIN_NAME]"
type input "[EMAIL_ADDRESS][DOMAIN_NAME]"
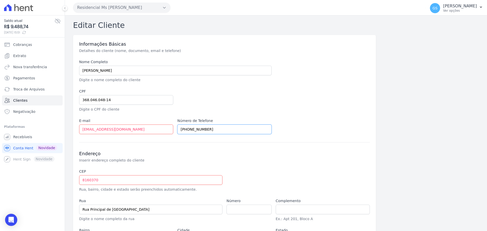
click at [207, 133] on input "[PHONE_NUMBER]" at bounding box center [224, 130] width 94 height 10
paste input "205-2876"
type input "[PHONE_NUMBER]"
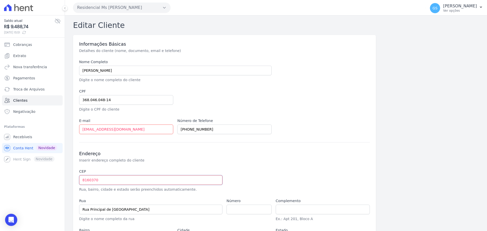
click at [105, 180] on input "8160370" at bounding box center [150, 180] width 143 height 10
type input "0"
select select
type input "08.160-370"
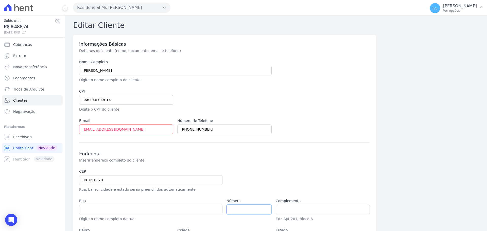
type input "[GEOGRAPHIC_DATA]"
type input "Parque Industrial"
type input "[GEOGRAPHIC_DATA]"
select select "SP"
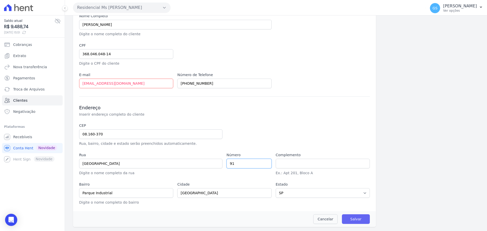
type input "91"
click at [354, 219] on input "Salvar" at bounding box center [356, 219] width 28 height 10
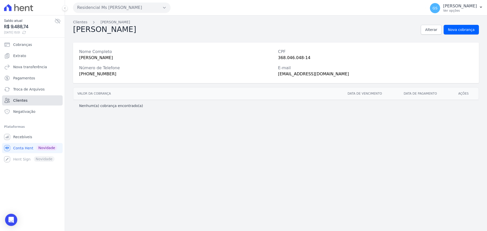
click at [44, 101] on link "Clientes" at bounding box center [32, 100] width 61 height 10
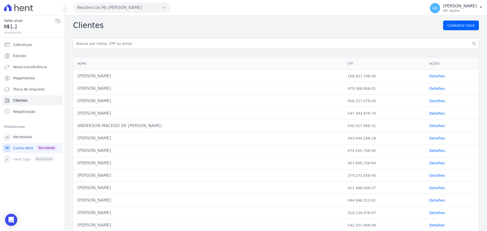
scroll to position [152, 0]
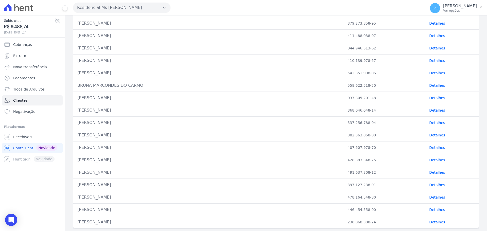
drag, startPoint x: 96, startPoint y: 97, endPoint x: 411, endPoint y: 98, distance: 314.5
click at [411, 98] on tr "[PERSON_NAME] 037.305.201-48 Detalhes" at bounding box center [275, 98] width 405 height 12
click at [429, 98] on link "Detalhes" at bounding box center [437, 98] width 16 height 4
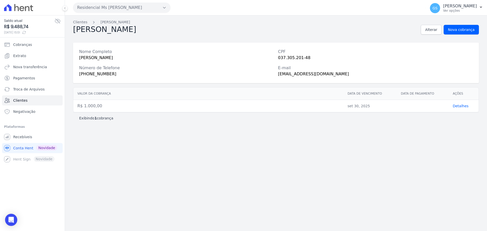
click at [113, 59] on div "[PERSON_NAME]" at bounding box center [176, 58] width 195 height 6
click at [436, 29] on span "Alterar" at bounding box center [431, 29] width 12 height 5
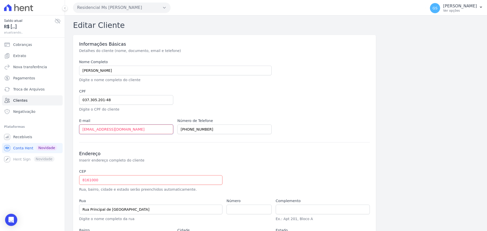
click at [131, 127] on input "[EMAIL_ADDRESS][DOMAIN_NAME]" at bounding box center [126, 130] width 94 height 10
paste input "runoalves_vet@hot"
type input "[EMAIL_ADDRESS][DOMAIN_NAME]"
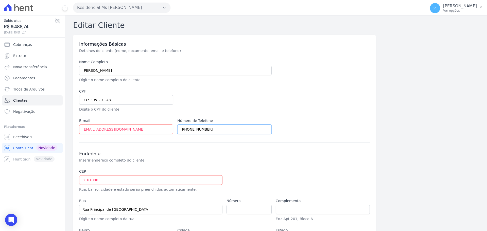
click at [213, 129] on input "[PHONE_NUMBER]" at bounding box center [224, 130] width 94 height 10
paste input "326-4485"
type input "[PHONE_NUMBER]"
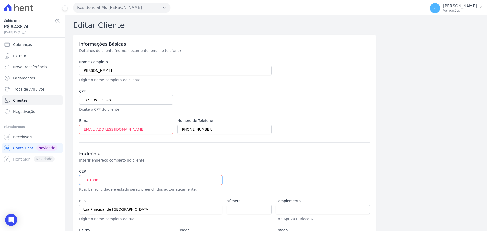
click at [83, 182] on input "8161000" at bounding box center [150, 180] width 143 height 10
type input "08.161-000"
type input "[GEOGRAPHIC_DATA]"
type input "Jardim dos Ipês"
type input "[GEOGRAPHIC_DATA]"
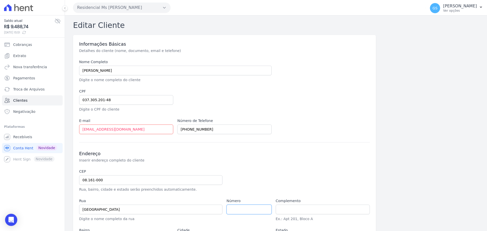
click at [243, 208] on input "number" at bounding box center [248, 210] width 45 height 10
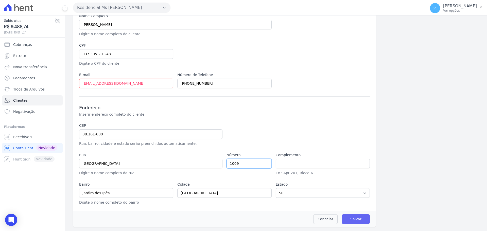
type input "1009"
click at [353, 219] on input "Salvar" at bounding box center [356, 219] width 28 height 10
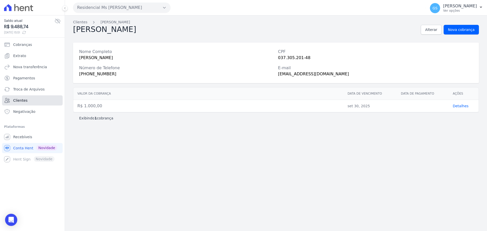
click at [44, 101] on link "Clientes" at bounding box center [32, 100] width 61 height 10
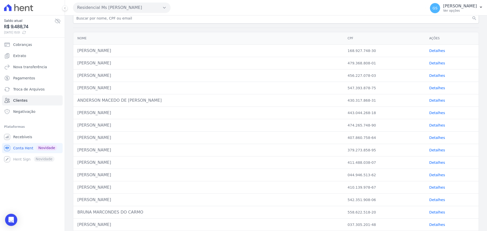
scroll to position [51, 0]
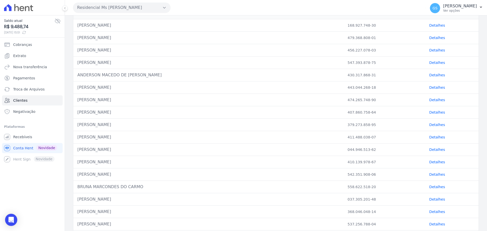
drag, startPoint x: 84, startPoint y: 187, endPoint x: 138, endPoint y: 189, distance: 53.8
click at [138, 189] on div "BRUNA MARCONDES DO CARMO" at bounding box center [208, 187] width 262 height 6
click at [430, 186] on link "Detalhes" at bounding box center [437, 187] width 16 height 4
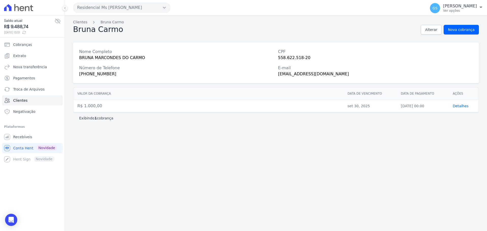
click at [104, 60] on div "Nome Completo BRUNA MARCONDES DO CARMO CPF 558.622.518-20 Número de Telefone [P…" at bounding box center [276, 63] width 406 height 41
click at [106, 58] on div "BRUNA MARCONDES DO CARMO" at bounding box center [176, 58] width 195 height 6
click at [437, 30] on span "Alterar" at bounding box center [431, 29] width 12 height 5
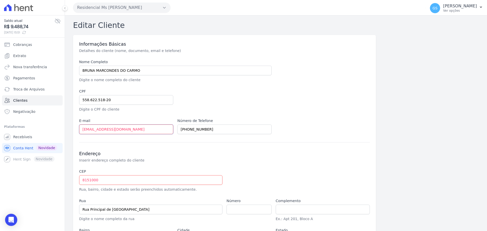
click at [138, 131] on input "[EMAIL_ADDRESS][DOMAIN_NAME]" at bounding box center [126, 130] width 94 height 10
paste input "[EMAIL_ADDRESS][DOMAIN_NAME]"
type input "[EMAIL_ADDRESS][DOMAIN_NAME]"
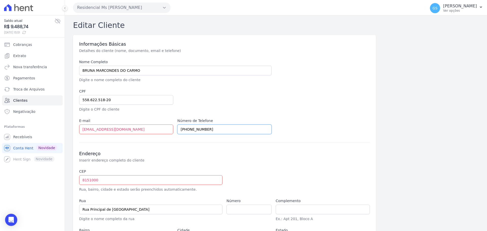
click at [206, 128] on input "[PHONE_NUMBER]" at bounding box center [224, 130] width 94 height 10
paste input "5599-810"
type input "[PHONE_NUMBER]"
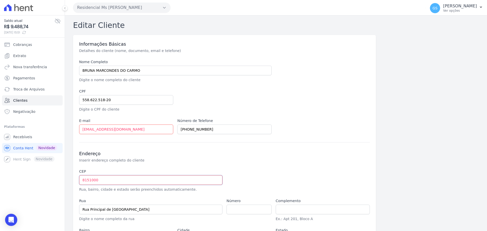
click at [104, 182] on input "8151000" at bounding box center [150, 180] width 143 height 10
click at [83, 182] on input "8151000" at bounding box center [150, 180] width 143 height 10
type input "08.151-000"
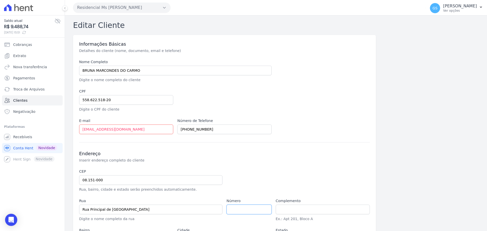
type input "Estrada [PERSON_NAME]"
type input "[GEOGRAPHIC_DATA]"
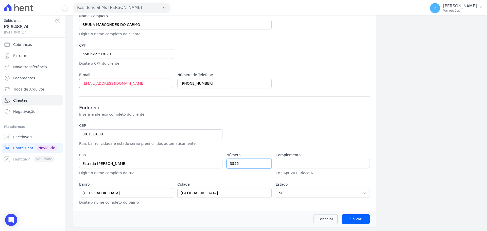
type input "3555"
click at [362, 221] on input "Salvar" at bounding box center [356, 219] width 28 height 10
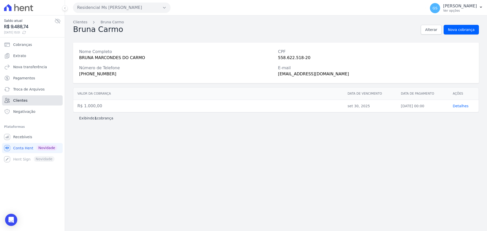
click at [13, 100] on link "Clientes" at bounding box center [32, 100] width 61 height 10
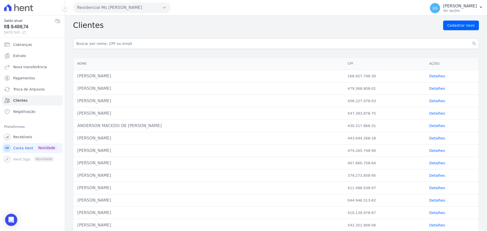
scroll to position [25, 0]
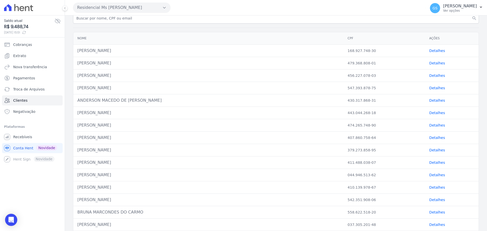
drag, startPoint x: 92, startPoint y: 188, endPoint x: 417, endPoint y: 184, distance: 325.1
click at [417, 184] on tr "[PERSON_NAME] 410.139.978-67 Detalhes" at bounding box center [275, 187] width 405 height 12
click at [438, 188] on link "Detalhes" at bounding box center [437, 187] width 16 height 4
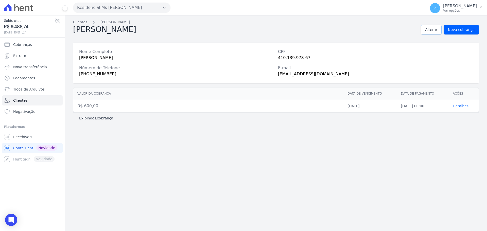
click at [428, 30] on link "Alterar" at bounding box center [431, 30] width 21 height 10
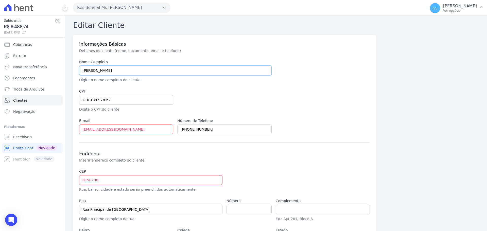
click at [110, 73] on input "[PERSON_NAME]" at bounding box center [175, 71] width 192 height 10
click at [130, 132] on input "[EMAIL_ADDRESS][DOMAIN_NAME]" at bounding box center [126, 130] width 94 height 10
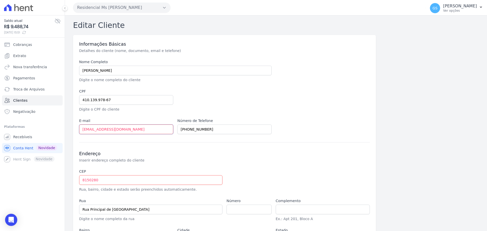
click at [130, 132] on input "[EMAIL_ADDRESS][DOMAIN_NAME]" at bounding box center [126, 130] width 94 height 10
paste input "[EMAIL_ADDRESS][DOMAIN_NAME]"
type input "[EMAIL_ADDRESS][DOMAIN_NAME]"
click at [221, 132] on input "[PHONE_NUMBER]" at bounding box center [224, 130] width 94 height 10
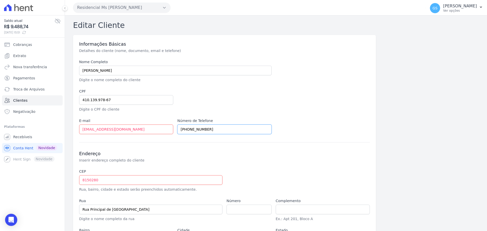
click at [221, 132] on input "[PHONE_NUMBER]" at bounding box center [224, 130] width 94 height 10
paste input "4922-2513"
type input "[PHONE_NUMBER]"
click at [82, 180] on input "8150280" at bounding box center [150, 180] width 143 height 10
type input "08.150-280"
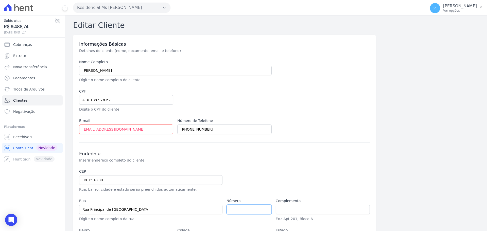
type input "Rua [PERSON_NAME]"
type input "Jardim Robru"
type input "[GEOGRAPHIC_DATA]"
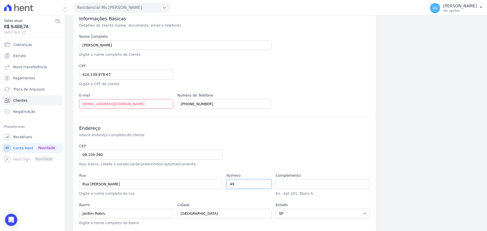
scroll to position [46, 0]
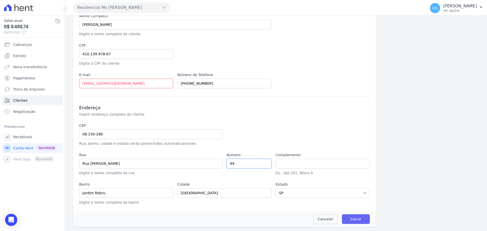
type input "49"
click at [365, 219] on input "Salvar" at bounding box center [356, 219] width 28 height 10
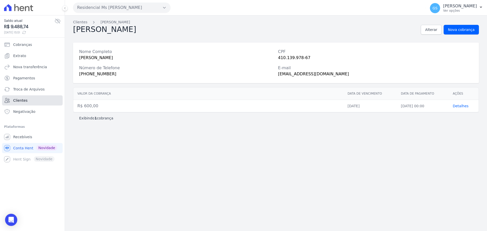
click at [38, 103] on link "Clientes" at bounding box center [32, 100] width 61 height 10
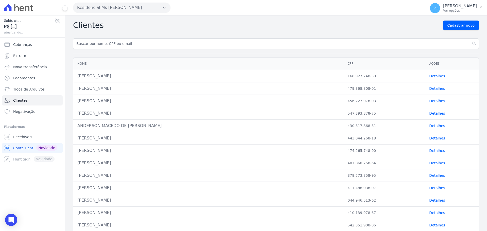
scroll to position [51, 0]
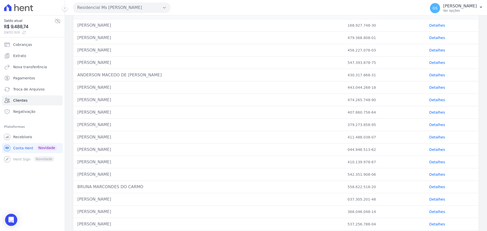
drag, startPoint x: 91, startPoint y: 150, endPoint x: 429, endPoint y: 150, distance: 337.8
click at [419, 151] on tr "[PERSON_NAME] 044.946.513-62 Detalhes" at bounding box center [275, 150] width 405 height 12
click at [429, 150] on link "Detalhes" at bounding box center [437, 150] width 16 height 4
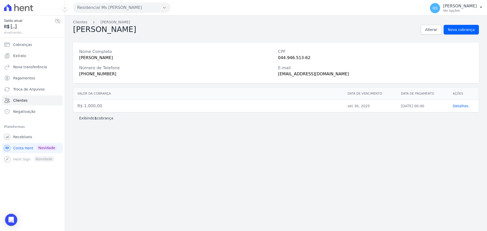
click at [109, 60] on div "[PERSON_NAME]" at bounding box center [176, 58] width 195 height 6
click at [433, 33] on link "Alterar" at bounding box center [431, 30] width 21 height 10
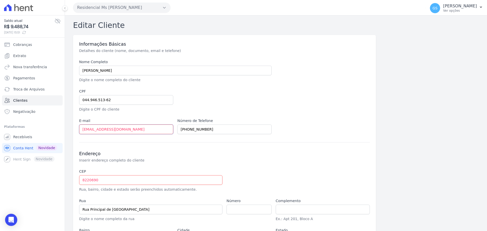
click at [125, 131] on input "[EMAIL_ADDRESS][DOMAIN_NAME]" at bounding box center [126, 130] width 94 height 10
paste input "[EMAIL_ADDRESS][DOMAIN_NAME]"
type input "[EMAIL_ADDRESS][DOMAIN_NAME]"
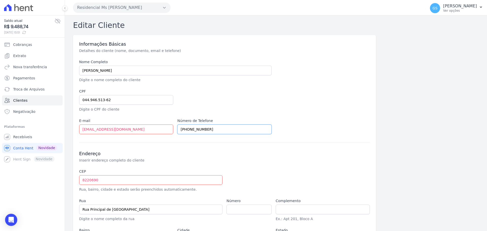
click at [220, 128] on input "[PHONE_NUMBER]" at bounding box center [224, 130] width 94 height 10
paste input "3942-5352"
type input "[PHONE_NUMBER]"
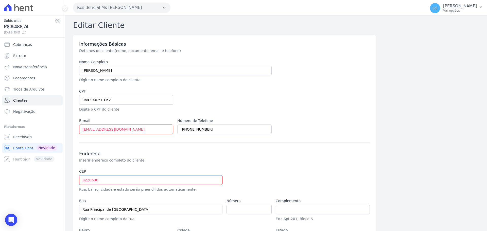
click at [121, 181] on input "8220690" at bounding box center [150, 180] width 143 height 10
drag, startPoint x: 110, startPoint y: 180, endPoint x: 68, endPoint y: 180, distance: 41.8
click at [68, 180] on div "Editar Cliente Informações Básicas Detalhes do cliente (nome, documento, email …" at bounding box center [276, 145] width 422 height 261
click at [83, 180] on input "8220690" at bounding box center [150, 180] width 143 height 10
type input "08.220-690"
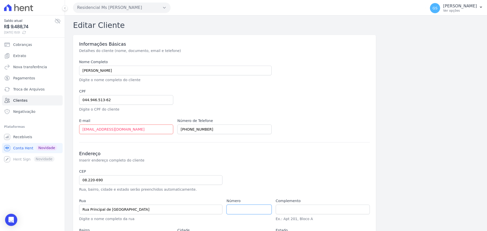
type input "[GEOGRAPHIC_DATA][PERSON_NAME]"
type input "[GEOGRAPHIC_DATA]"
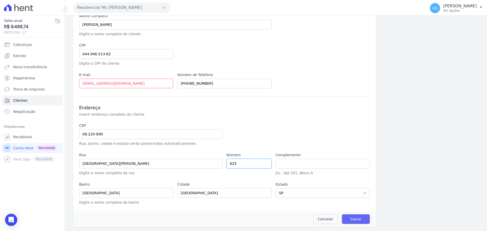
type input "625"
click at [355, 220] on input "Salvar" at bounding box center [356, 219] width 28 height 10
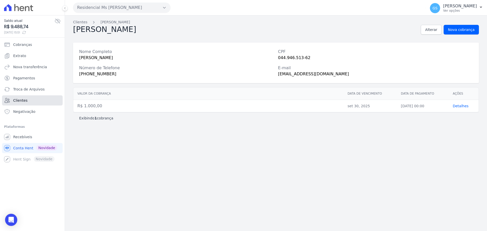
click at [22, 102] on span "Clientes" at bounding box center [20, 100] width 14 height 5
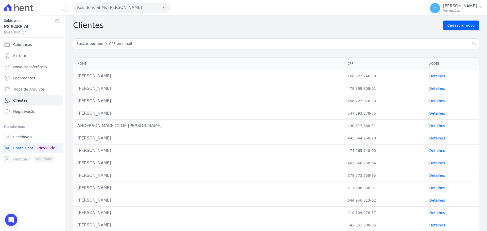
drag, startPoint x: 86, startPoint y: 202, endPoint x: 426, endPoint y: 201, distance: 339.6
click at [426, 201] on tr "[PERSON_NAME] 044.946.513-62 Detalhes" at bounding box center [275, 200] width 405 height 12
click at [430, 200] on link "Detalhes" at bounding box center [437, 200] width 16 height 4
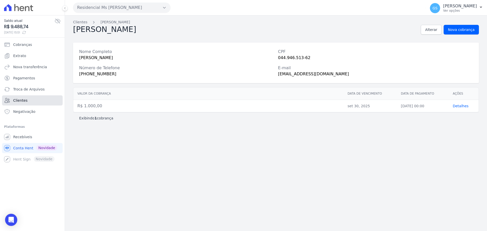
click at [16, 102] on span "Clientes" at bounding box center [20, 100] width 14 height 5
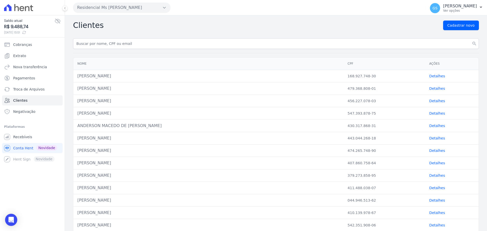
drag, startPoint x: 131, startPoint y: 186, endPoint x: 435, endPoint y: 185, distance: 304.6
click at [435, 185] on tr "[PERSON_NAME] 411.488.038-07 Detalhes" at bounding box center [275, 188] width 405 height 12
click at [434, 188] on link "Detalhes" at bounding box center [437, 188] width 16 height 4
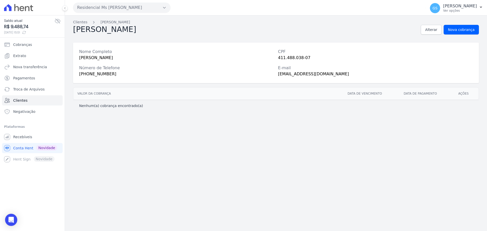
click at [112, 57] on div "[PERSON_NAME]" at bounding box center [176, 58] width 195 height 6
click at [437, 31] on span "Alterar" at bounding box center [431, 29] width 12 height 5
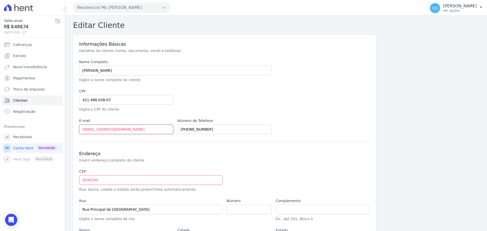
click at [149, 133] on input "[EMAIL_ADDRESS][DOMAIN_NAME]" at bounding box center [126, 130] width 94 height 10
paste input "arianek2@hot"
type input "[EMAIL_ADDRESS][DOMAIN_NAME]"
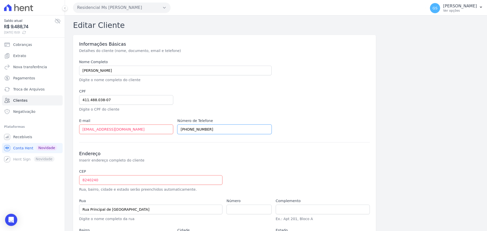
click at [208, 128] on input "[PHONE_NUMBER]" at bounding box center [224, 130] width 94 height 10
paste input "5080-8719"
type input "[PHONE_NUMBER]"
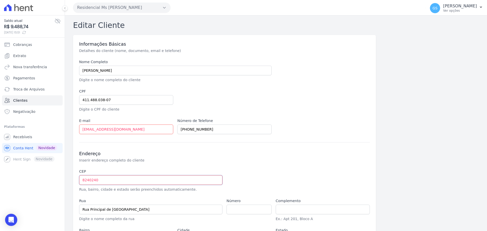
click at [143, 180] on input "8240240" at bounding box center [150, 180] width 143 height 10
click at [83, 181] on input "8240240" at bounding box center [150, 180] width 143 height 10
type input "08.240-240"
type input "Rua Calabura"
type input "Jardim Norma"
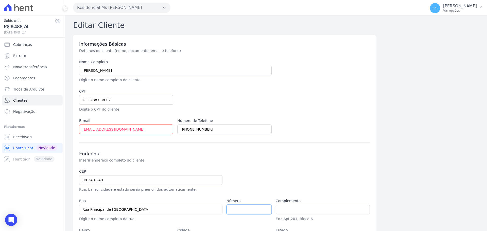
type input "[GEOGRAPHIC_DATA]"
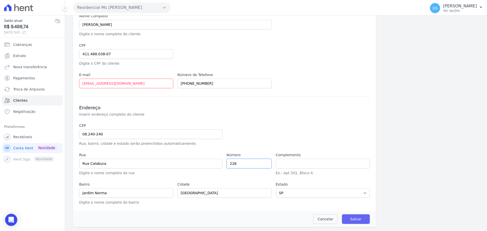
type input "226"
click at [356, 222] on input "Salvar" at bounding box center [356, 219] width 28 height 10
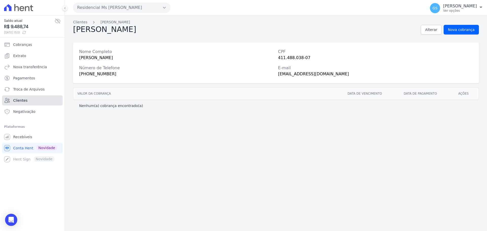
click at [33, 99] on link "Clientes" at bounding box center [32, 100] width 61 height 10
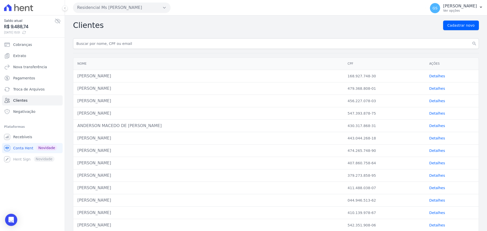
drag, startPoint x: 94, startPoint y: 177, endPoint x: 399, endPoint y: 178, distance: 305.1
click at [399, 178] on tr "[PERSON_NAME] 379.273.858-95 Detalhes" at bounding box center [275, 175] width 405 height 12
click at [435, 175] on link "Detalhes" at bounding box center [437, 175] width 16 height 4
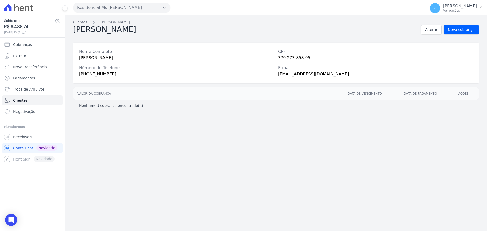
click at [107, 58] on div "[PERSON_NAME]" at bounding box center [176, 58] width 195 height 6
drag, startPoint x: 431, startPoint y: 32, endPoint x: 423, endPoint y: 37, distance: 9.1
click at [431, 32] on span "Alterar" at bounding box center [431, 29] width 12 height 5
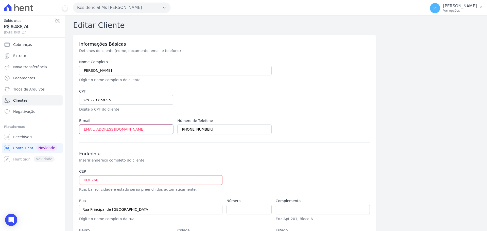
click at [137, 126] on input "[EMAIL_ADDRESS][DOMAIN_NAME]" at bounding box center [126, 130] width 94 height 10
paste input "[EMAIL_ADDRESS][DOMAIN_NAME]"
type input "[EMAIL_ADDRESS][DOMAIN_NAME]"
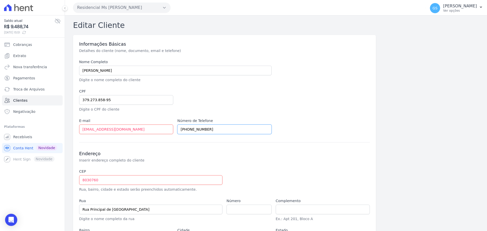
click at [204, 128] on input "[PHONE_NUMBER]" at bounding box center [224, 130] width 94 height 10
paste input "8546-2335"
type input "[PHONE_NUMBER]"
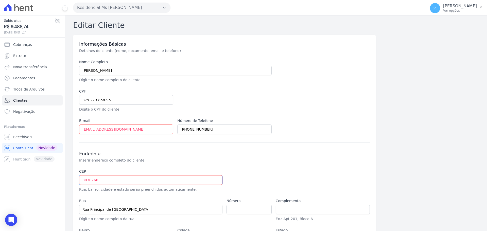
click at [80, 181] on input "8030760" at bounding box center [150, 180] width 143 height 10
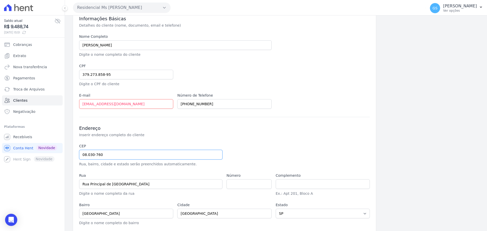
type input "08.030-760"
type input "Rua Raiz-Forte"
type input "Vila Curuçá"
type input "[GEOGRAPHIC_DATA]"
click at [234, 181] on input "number" at bounding box center [248, 184] width 45 height 10
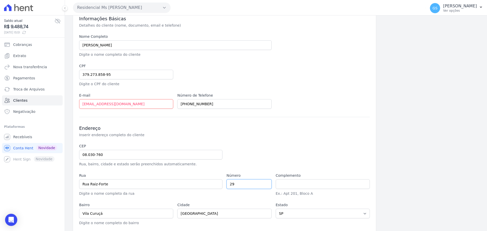
scroll to position [46, 0]
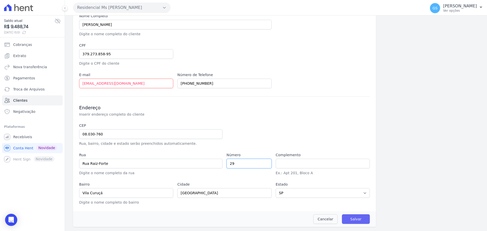
type input "29"
click at [356, 220] on input "Salvar" at bounding box center [356, 219] width 28 height 10
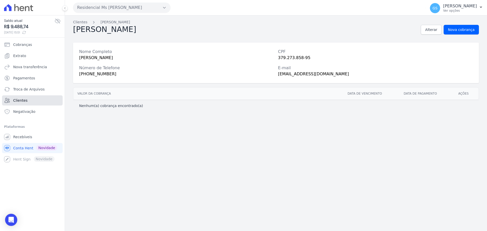
click at [47, 98] on link "Clientes" at bounding box center [32, 100] width 61 height 10
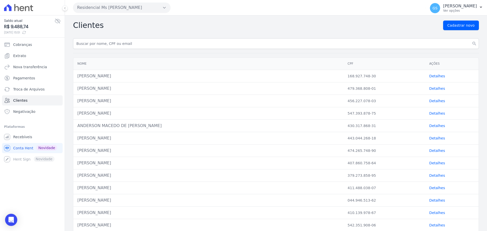
drag, startPoint x: 90, startPoint y: 163, endPoint x: 369, endPoint y: 165, distance: 279.0
click at [369, 165] on tr "[PERSON_NAME] 407.860.758-64 Detalhes" at bounding box center [275, 163] width 405 height 12
click at [434, 164] on link "Detalhes" at bounding box center [437, 163] width 16 height 4
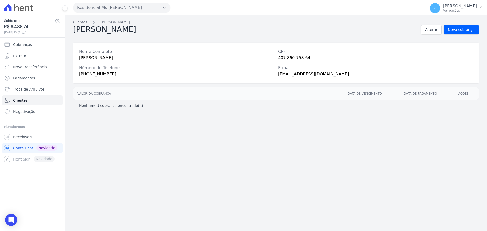
drag, startPoint x: 79, startPoint y: 58, endPoint x: 167, endPoint y: 56, distance: 88.5
click at [167, 56] on div "Nome Completo APARECIDO DOS [PERSON_NAME] CPF 407.860.758-64 Número de Telefone…" at bounding box center [276, 63] width 406 height 41
click at [431, 31] on span "Alterar" at bounding box center [431, 29] width 12 height 5
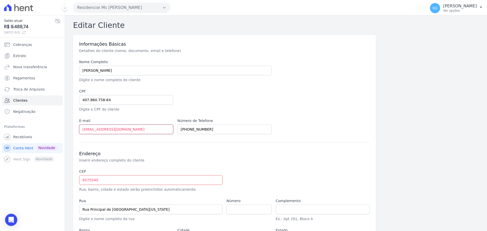
drag, startPoint x: 130, startPoint y: 130, endPoint x: 32, endPoint y: 131, distance: 98.7
click at [32, 131] on div "Saldo atual R$ 9.488,74 [DATE] 15:51 Cobranças Extrato Nova transferência Pagam…" at bounding box center [243, 115] width 487 height 231
paste input "[EMAIL_ADDRESS][DOMAIN_NAME]"
type input "[EMAIL_ADDRESS][DOMAIN_NAME]"
click at [225, 129] on input "[PHONE_NUMBER]" at bounding box center [224, 130] width 94 height 10
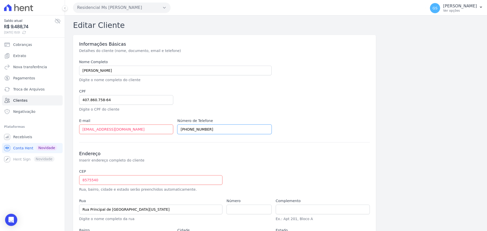
click at [225, 129] on input "[PHONE_NUMBER]" at bounding box center [224, 130] width 94 height 10
paste input "4772-3066"
type input "[PHONE_NUMBER]"
click at [82, 183] on input "8575540" at bounding box center [150, 180] width 143 height 10
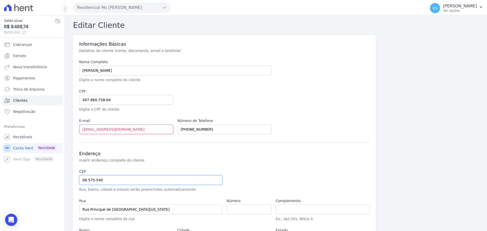
type input "08.575-540"
type input "Rua Ariranha"
type input "[GEOGRAPHIC_DATA][US_STATE]"
type input "Itaquaquecetuba"
click at [94, 67] on input "[PERSON_NAME]" at bounding box center [175, 71] width 192 height 10
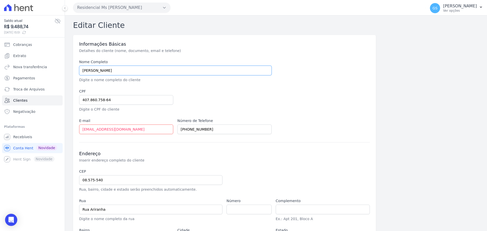
click at [94, 67] on input "[PERSON_NAME]" at bounding box center [175, 71] width 192 height 10
click at [232, 214] on div "Número" at bounding box center [248, 209] width 45 height 23
click at [242, 207] on input "number" at bounding box center [248, 210] width 45 height 10
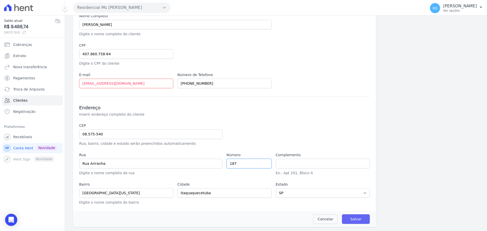
type input "187"
drag, startPoint x: 349, startPoint y: 219, endPoint x: 341, endPoint y: 212, distance: 11.3
click at [349, 219] on input "Salvar" at bounding box center [356, 219] width 28 height 10
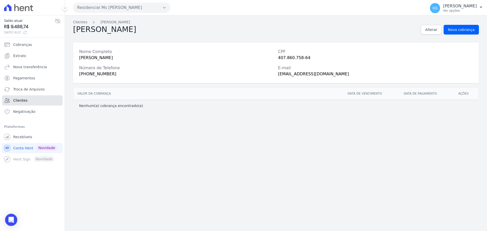
click at [48, 101] on link "Clientes" at bounding box center [32, 100] width 61 height 10
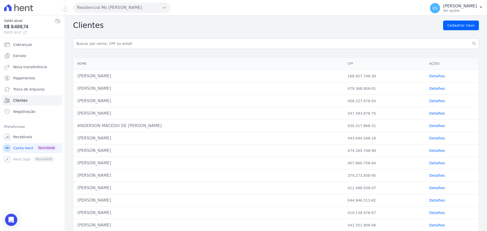
drag, startPoint x: 89, startPoint y: 152, endPoint x: 163, endPoint y: 152, distance: 73.8
click at [163, 152] on div "[PERSON_NAME]" at bounding box center [208, 151] width 262 height 6
click at [429, 151] on link "Detalhes" at bounding box center [437, 151] width 16 height 4
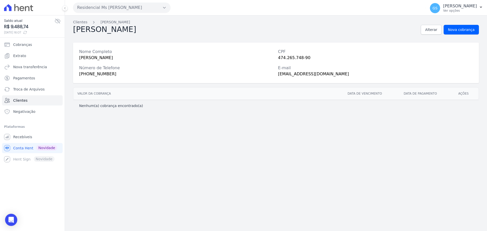
click at [105, 61] on div "[PERSON_NAME]" at bounding box center [176, 58] width 195 height 6
click at [105, 60] on div "[PERSON_NAME]" at bounding box center [176, 58] width 195 height 6
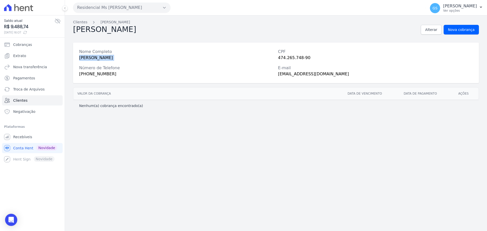
click at [105, 60] on div "[PERSON_NAME]" at bounding box center [176, 58] width 195 height 6
drag, startPoint x: 433, startPoint y: 31, endPoint x: 428, endPoint y: 33, distance: 5.3
click at [433, 31] on span "Alterar" at bounding box center [431, 29] width 12 height 5
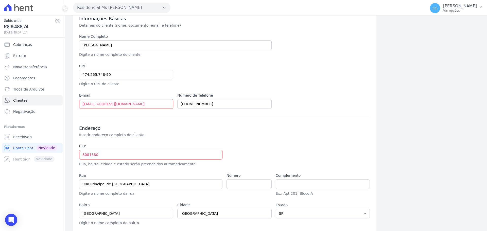
scroll to position [46, 0]
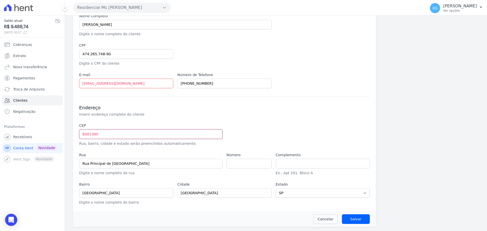
click at [82, 133] on input "8081380" at bounding box center [150, 134] width 143 height 10
type input "08.081-380"
type input "Rua [PERSON_NAME]"
type input "[GEOGRAPHIC_DATA]"
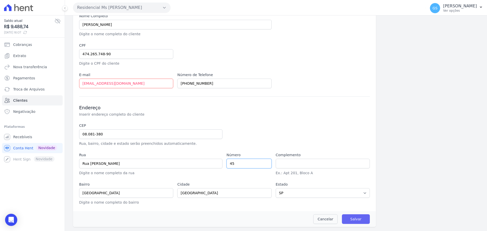
type input "45"
click at [351, 218] on input "Salvar" at bounding box center [356, 219] width 28 height 10
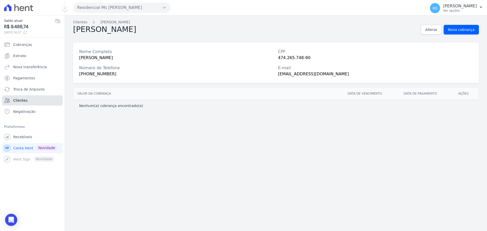
click at [40, 99] on link "Clientes" at bounding box center [32, 100] width 61 height 10
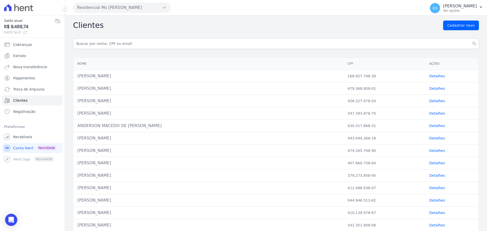
drag, startPoint x: 98, startPoint y: 128, endPoint x: 131, endPoint y: 127, distance: 33.2
click at [131, 127] on div "ANDERSON MACEDO DE [PERSON_NAME]" at bounding box center [208, 126] width 262 height 6
click at [430, 127] on link "Detalhes" at bounding box center [437, 126] width 16 height 4
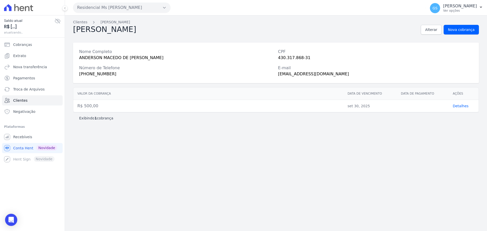
click at [115, 56] on div "ANDERSON MACEDO DE [PERSON_NAME]" at bounding box center [176, 58] width 195 height 6
click at [431, 30] on span "Alterar" at bounding box center [431, 29] width 12 height 5
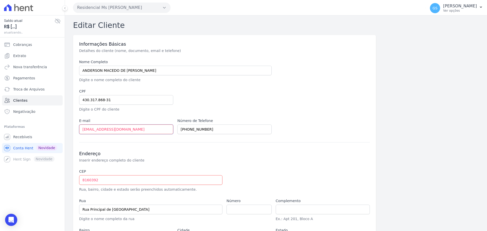
click at [137, 127] on input "[EMAIL_ADDRESS][DOMAIN_NAME]" at bounding box center [126, 130] width 94 height 10
paste input "andersonmacedo@[EMAIL_ADDRESS][DOMAIN_NAME]"
click at [155, 131] on input "andersonmacedo@[EMAIL_ADDRESS][DOMAIN_NAME]" at bounding box center [126, 130] width 94 height 10
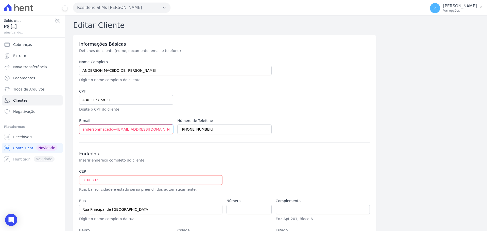
click at [113, 131] on input "andersonmacedo@[EMAIL_ADDRESS][DOMAIN_NAME]" at bounding box center [126, 130] width 94 height 10
type input "[EMAIL_ADDRESS][DOMAIN_NAME]"
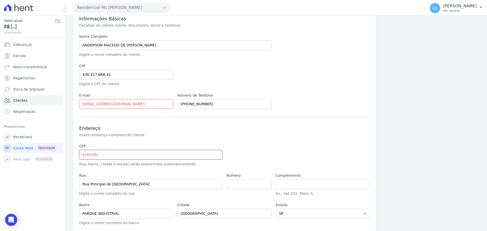
drag, startPoint x: 133, startPoint y: 157, endPoint x: 108, endPoint y: 157, distance: 24.6
click at [133, 157] on input "8160392" at bounding box center [150, 155] width 143 height 10
click at [83, 155] on input "8160392" at bounding box center [150, 155] width 143 height 10
type input "08.160-392"
type input "Travessa da [PERSON_NAME]"
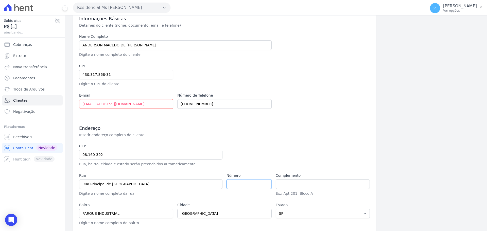
type input "Parque Industrial"
type input "[GEOGRAPHIC_DATA]"
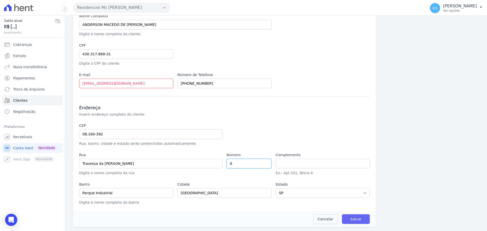
type input "0"
click at [346, 220] on input "Salvar" at bounding box center [356, 219] width 28 height 10
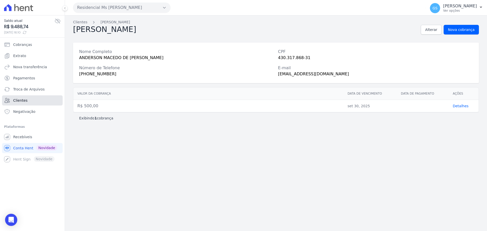
click at [37, 102] on link "Clientes" at bounding box center [32, 100] width 61 height 10
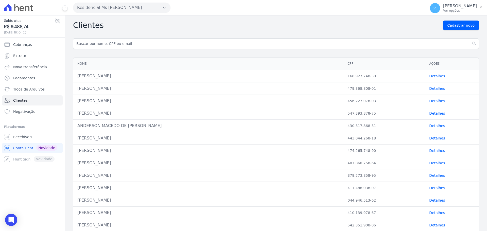
drag, startPoint x: 92, startPoint y: 112, endPoint x: 430, endPoint y: 117, distance: 338.1
click at [377, 110] on tr "[PERSON_NAME] 547.393.878-75 Detalhes" at bounding box center [275, 113] width 405 height 12
click at [438, 114] on link "Detalhes" at bounding box center [437, 113] width 16 height 4
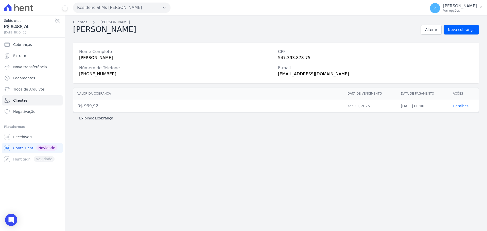
click at [114, 60] on div "[PERSON_NAME]" at bounding box center [176, 58] width 195 height 6
click at [433, 32] on span "Alterar" at bounding box center [431, 29] width 12 height 5
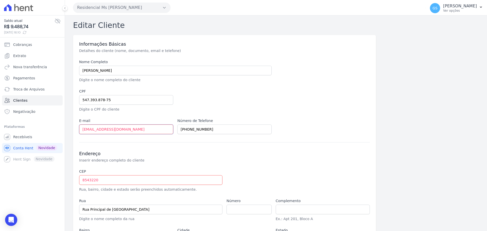
click at [128, 130] on input "[EMAIL_ADDRESS][DOMAIN_NAME]" at bounding box center [126, 130] width 94 height 10
paste input "[EMAIL_ADDRESS][DOMAIN_NAME]"
type input "[EMAIL_ADDRESS][DOMAIN_NAME]"
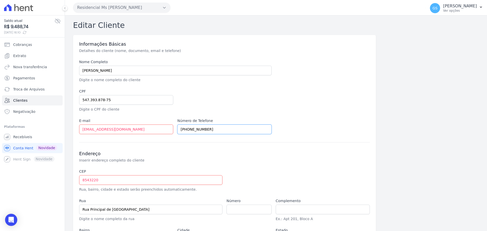
click at [223, 131] on input "[PHONE_NUMBER]" at bounding box center [224, 130] width 94 height 10
click at [83, 181] on input "8543220" at bounding box center [150, 180] width 143 height 10
type input "08.543-220"
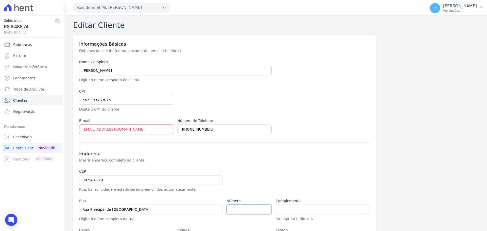
type input "[GEOGRAPHIC_DATA]"
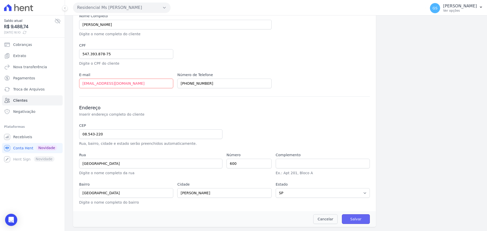
click at [350, 220] on input "Salvar" at bounding box center [356, 219] width 28 height 10
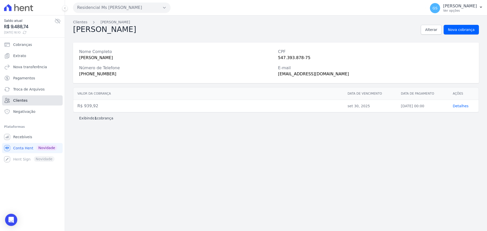
click at [44, 100] on link "Clientes" at bounding box center [32, 100] width 61 height 10
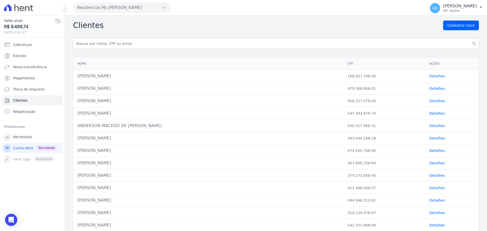
drag, startPoint x: 103, startPoint y: 102, endPoint x: 421, endPoint y: 100, distance: 318.0
click at [409, 97] on tr "[PERSON_NAME] 456.227.078-03 Detalhes" at bounding box center [275, 101] width 405 height 12
click at [429, 100] on link "Detalhes" at bounding box center [437, 101] width 16 height 4
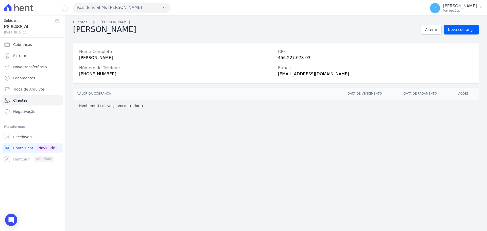
click at [116, 58] on div "[PERSON_NAME]" at bounding box center [176, 58] width 195 height 6
click at [430, 29] on span "Alterar" at bounding box center [431, 29] width 12 height 5
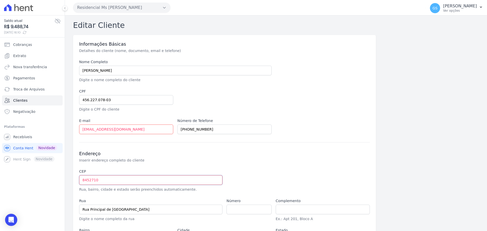
click at [82, 179] on input "8452710" at bounding box center [150, 180] width 143 height 10
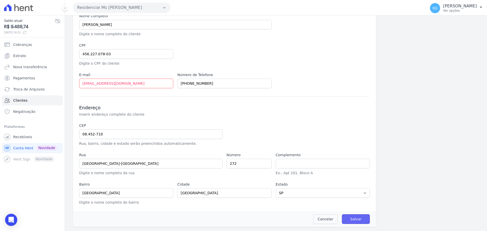
click at [342, 220] on input "Salvar" at bounding box center [356, 219] width 28 height 10
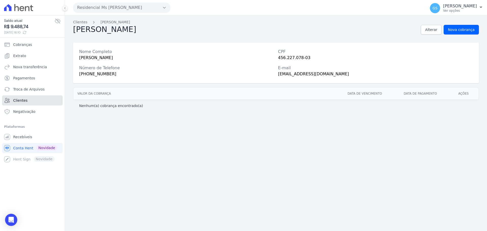
click at [38, 100] on link "Clientes" at bounding box center [32, 100] width 61 height 10
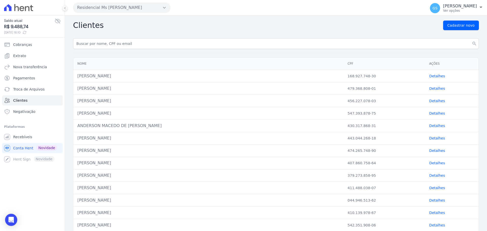
drag, startPoint x: 168, startPoint y: 91, endPoint x: 469, endPoint y: 88, distance: 300.8
click at [469, 88] on tr "[PERSON_NAME] 479.368.808-01 Detalhes" at bounding box center [275, 88] width 405 height 12
drag, startPoint x: 434, startPoint y: 90, endPoint x: 419, endPoint y: 90, distance: 14.7
click at [434, 90] on link "Detalhes" at bounding box center [437, 88] width 16 height 4
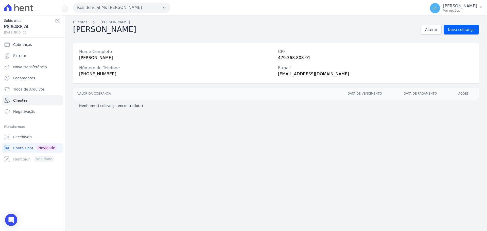
click at [117, 57] on div "[PERSON_NAME]" at bounding box center [176, 58] width 195 height 6
drag, startPoint x: 435, startPoint y: 32, endPoint x: 431, endPoint y: 34, distance: 3.7
click at [435, 32] on span "Alterar" at bounding box center [431, 29] width 12 height 5
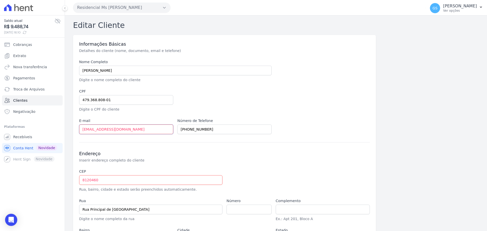
click at [151, 128] on input "[EMAIL_ADDRESS][DOMAIN_NAME]" at bounding box center [126, 130] width 94 height 10
paste input "[EMAIL_ADDRESS][DOMAIN_NAME]"
click at [80, 179] on input "8120460" at bounding box center [150, 180] width 143 height 10
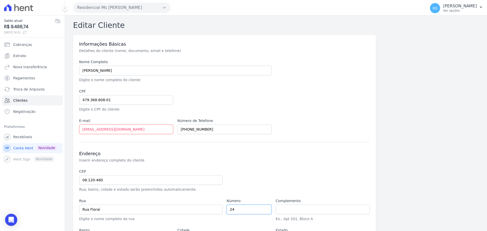
scroll to position [46, 0]
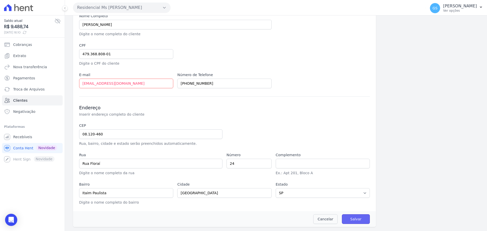
click at [352, 220] on input "Salvar" at bounding box center [356, 219] width 28 height 10
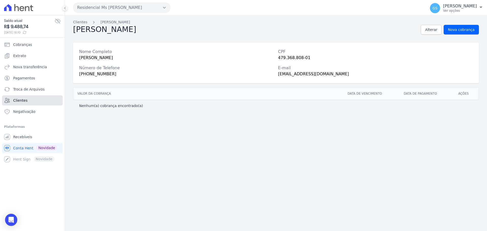
click at [23, 100] on span "Clientes" at bounding box center [20, 100] width 14 height 5
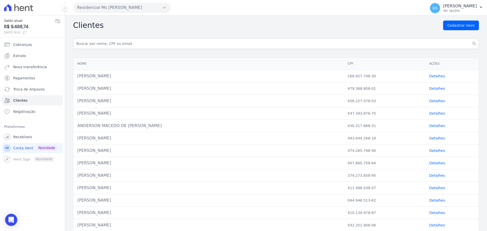
drag, startPoint x: 116, startPoint y: 71, endPoint x: 323, endPoint y: 71, distance: 206.4
click at [323, 71] on td "[PERSON_NAME]" at bounding box center [208, 76] width 270 height 12
click at [429, 75] on link "Detalhes" at bounding box center [437, 76] width 16 height 4
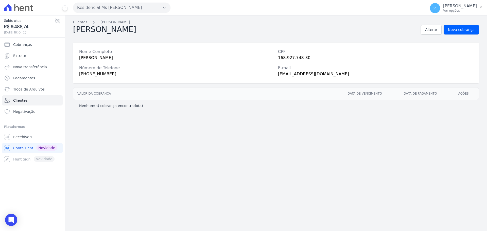
click at [112, 59] on div "[PERSON_NAME]" at bounding box center [176, 58] width 195 height 6
click at [437, 30] on span "Alterar" at bounding box center [431, 29] width 12 height 5
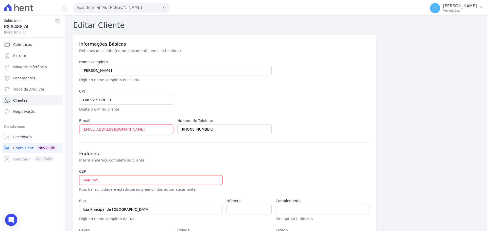
click at [82, 184] on input "8440545" at bounding box center [150, 180] width 143 height 10
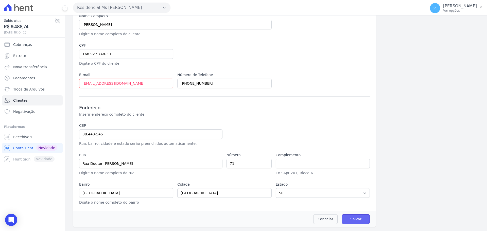
click at [353, 220] on input "Salvar" at bounding box center [356, 219] width 28 height 10
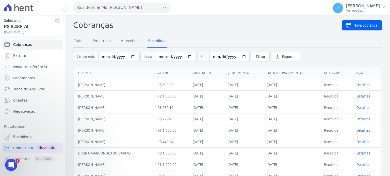
click at [76, 37] on link "Tudo" at bounding box center [78, 41] width 10 height 13
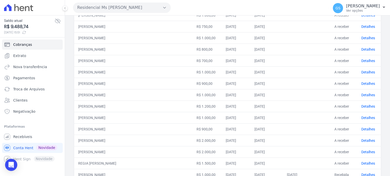
scroll to position [152, 0]
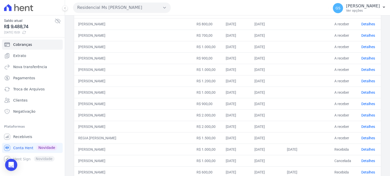
drag, startPoint x: 119, startPoint y: 149, endPoint x: 278, endPoint y: 147, distance: 159.3
click at [278, 147] on tr "RAFAEL ALVES DE SOUSA R$ 1.000,00 26/09/2025 30/09/2025 26/09/2025 Recebida Det…" at bounding box center [227, 149] width 306 height 11
click at [168, 145] on td "[PERSON_NAME]" at bounding box center [133, 149] width 118 height 11
